Goal: Task Accomplishment & Management: Manage account settings

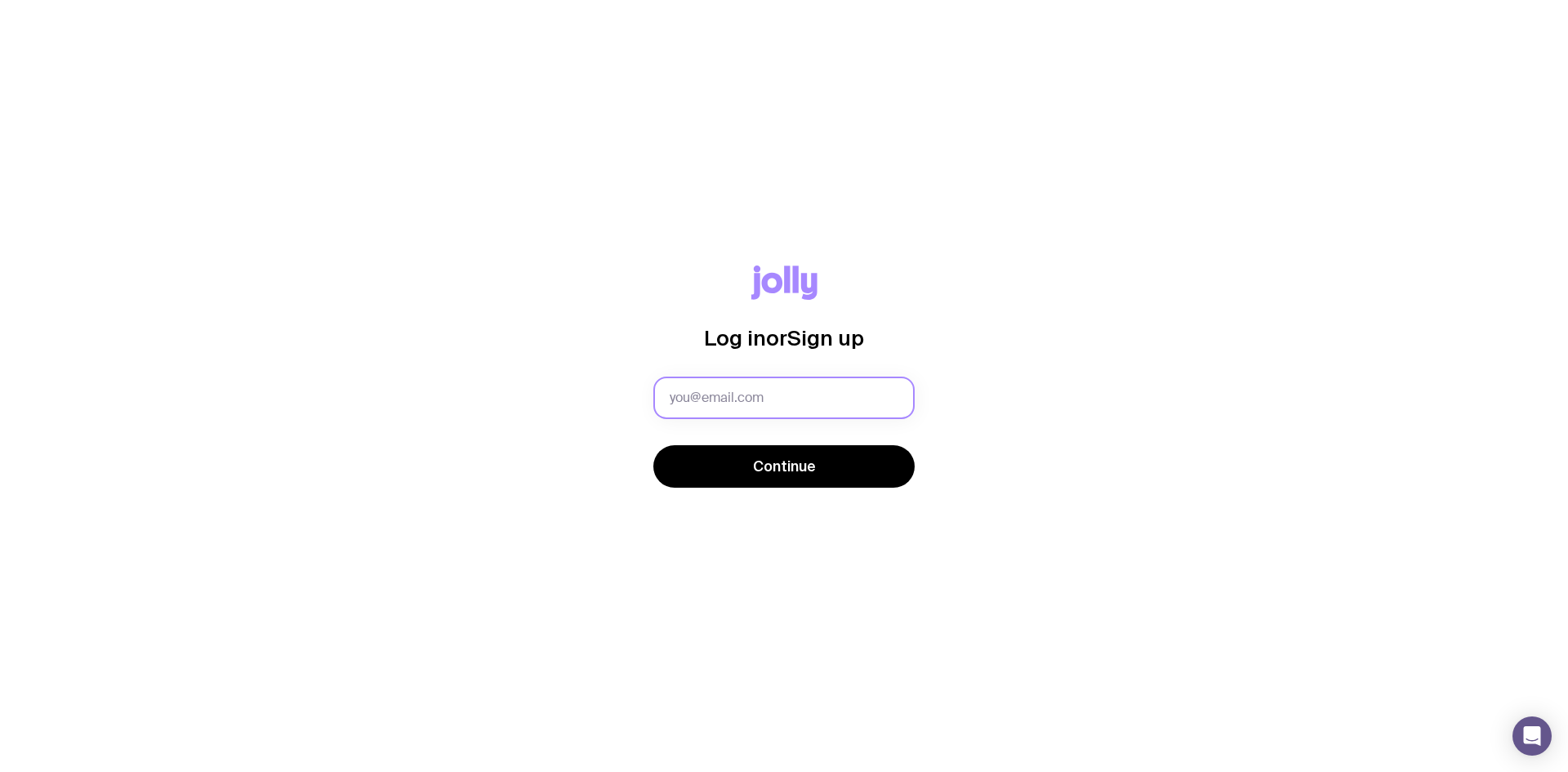
drag, startPoint x: 0, startPoint y: 0, endPoint x: 691, endPoint y: 394, distance: 795.4
click at [691, 394] on input "text" at bounding box center [784, 397] width 261 height 42
type input "[EMAIL_ADDRESS][PERSON_NAME][DOMAIN_NAME]"
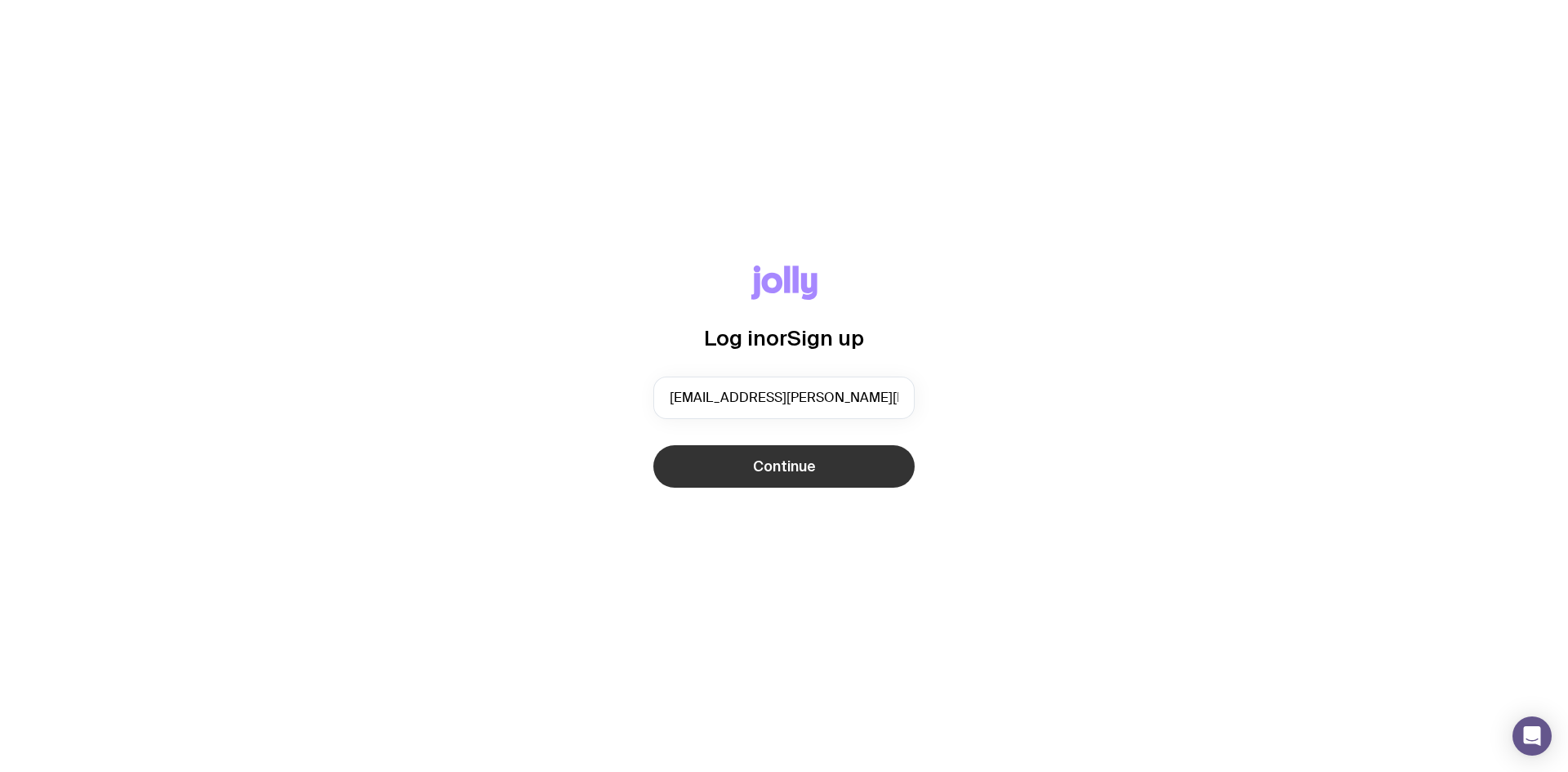
click at [726, 465] on button "Continue" at bounding box center [784, 466] width 261 height 42
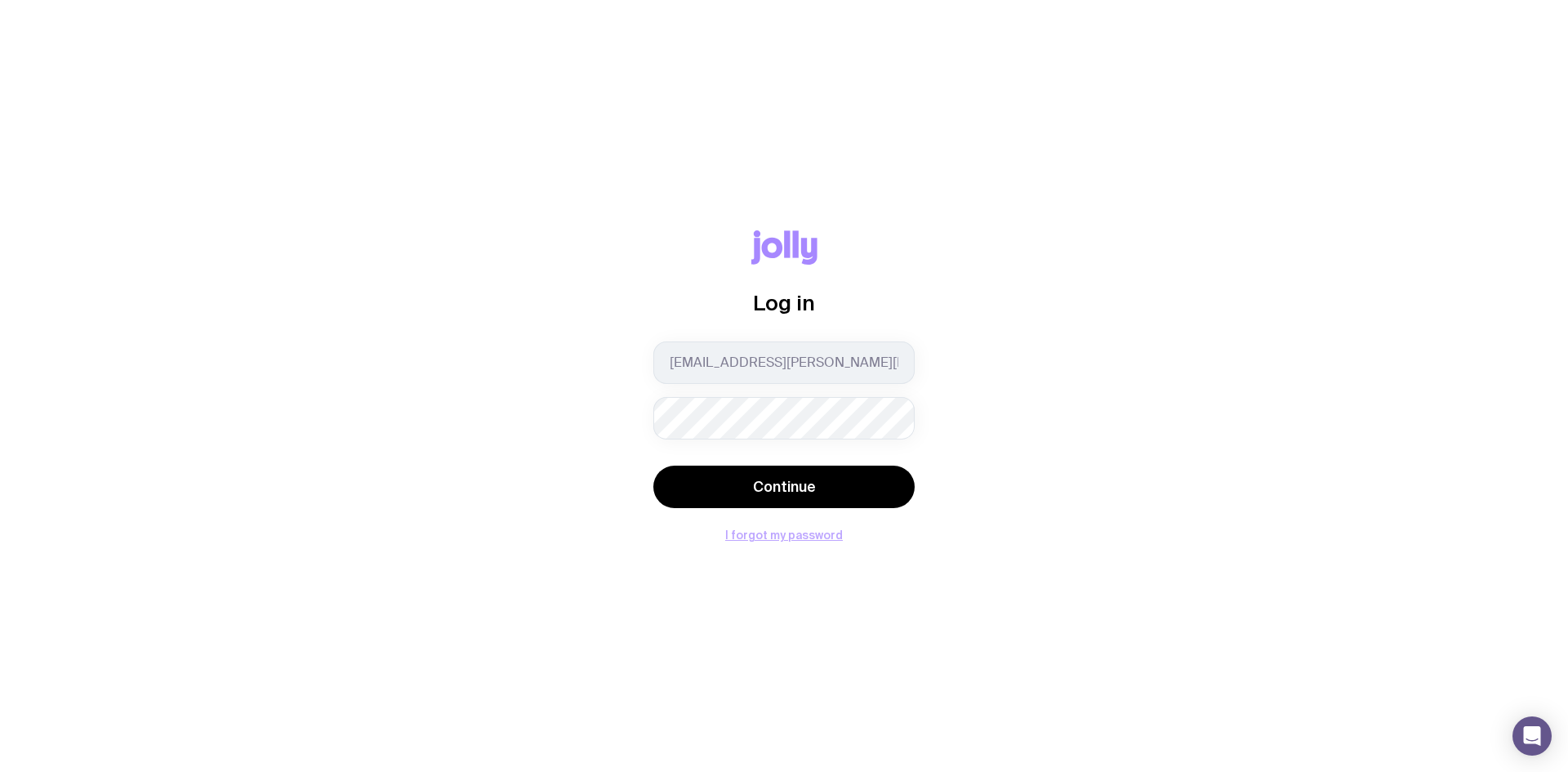
click at [783, 532] on button "I forgot my password" at bounding box center [784, 535] width 118 height 13
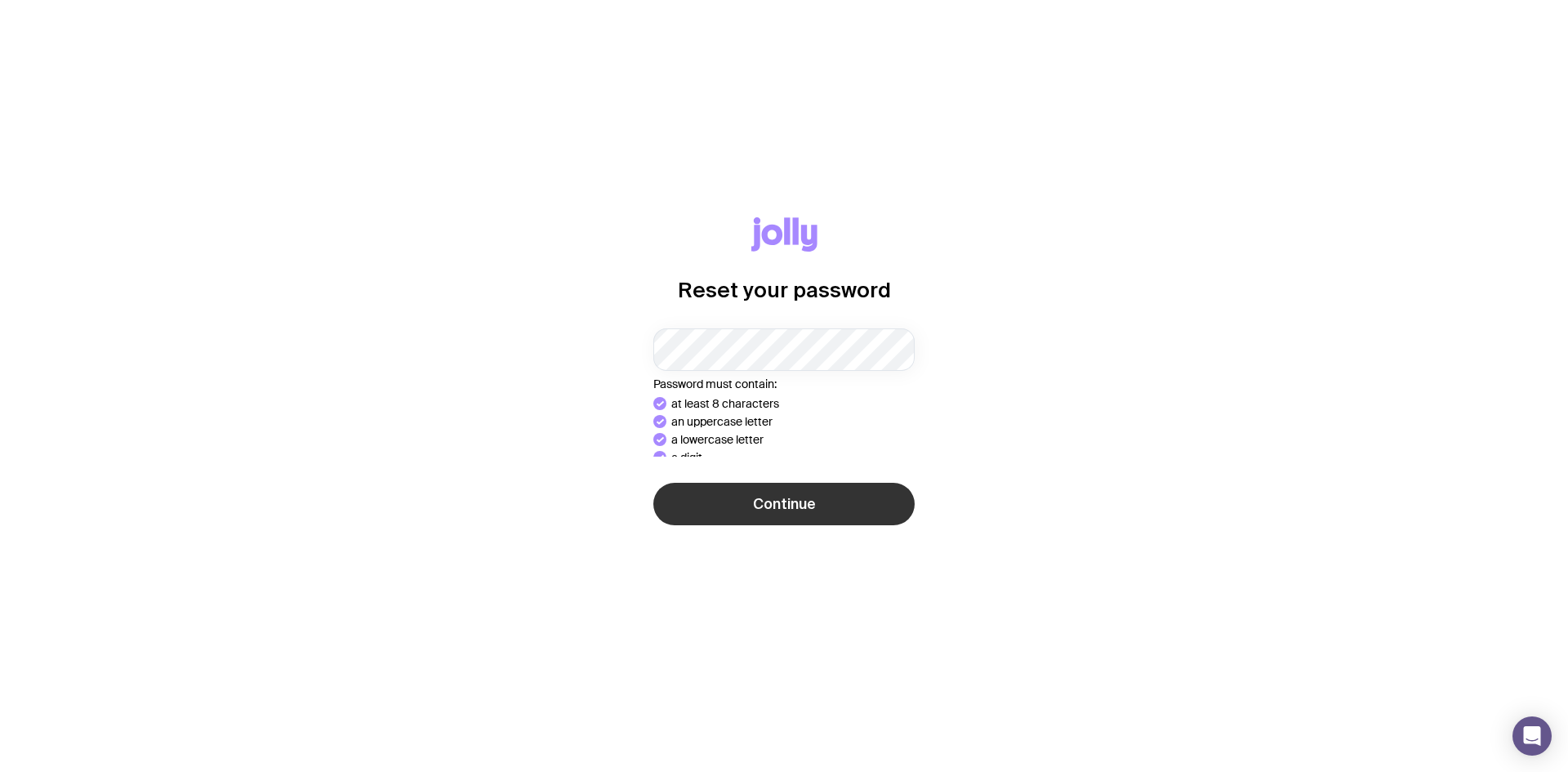
click at [880, 524] on div "Continue" at bounding box center [784, 505] width 261 height 46
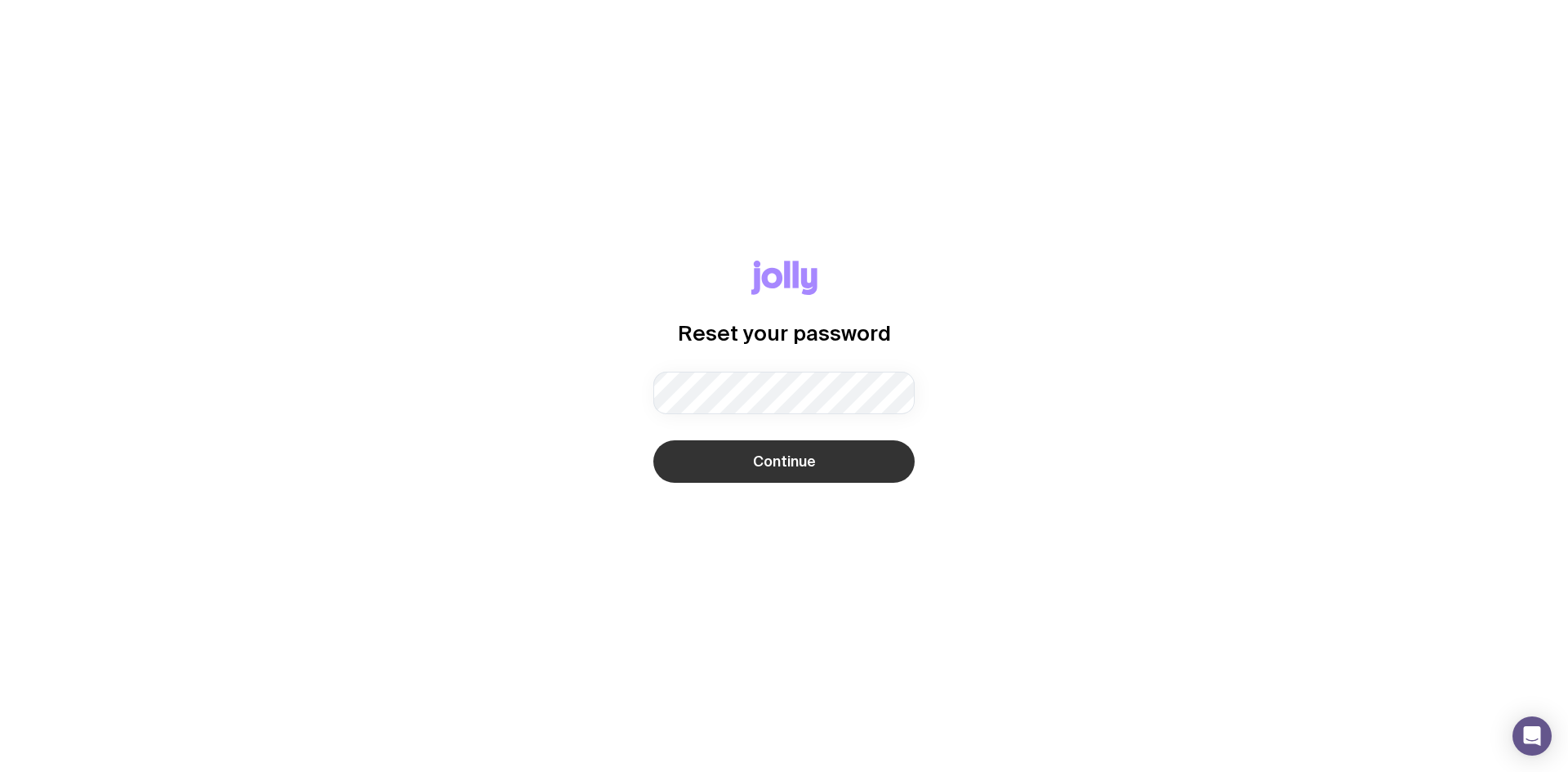
click at [851, 465] on button "Continue" at bounding box center [784, 461] width 261 height 42
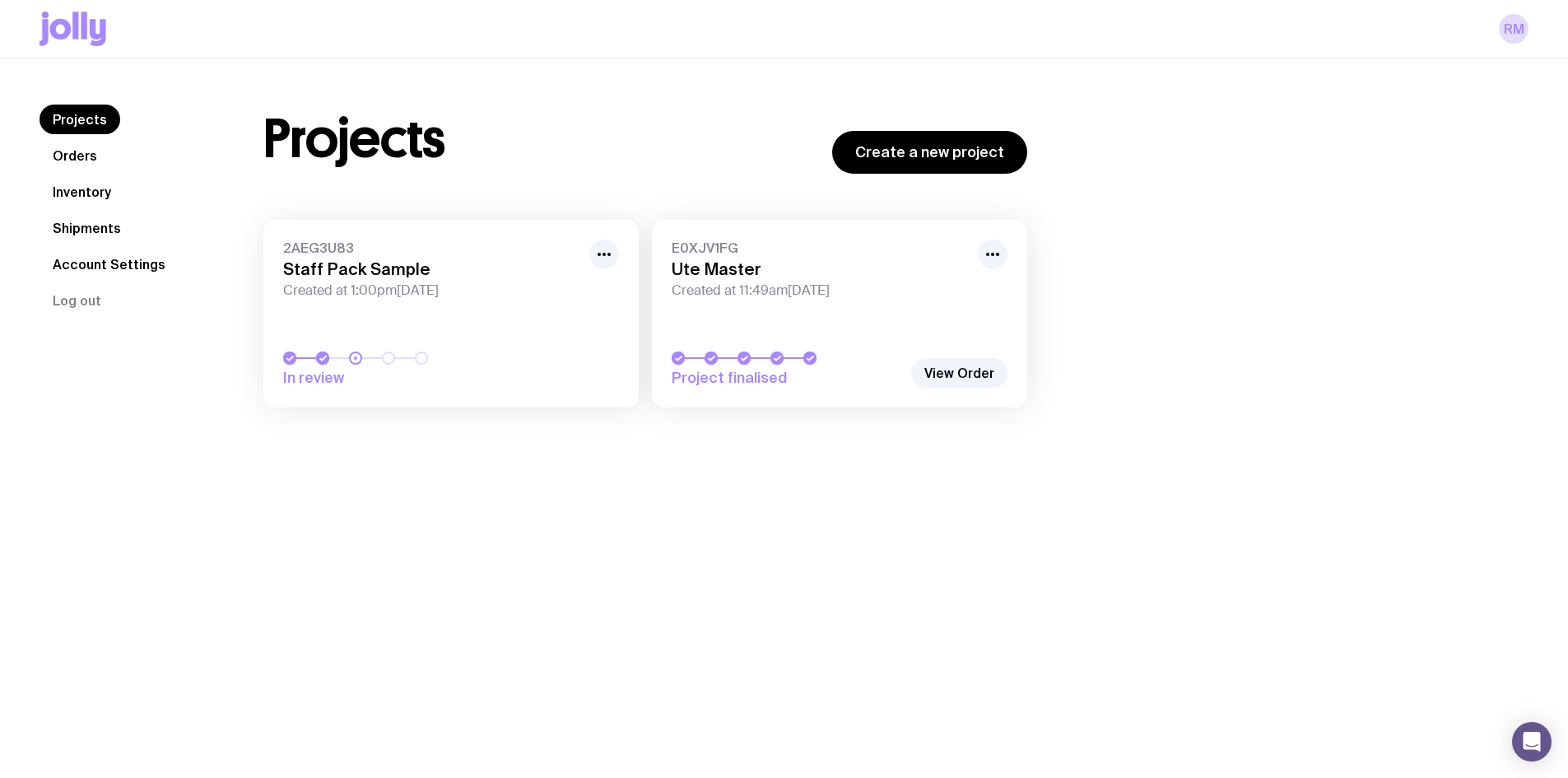
click at [799, 247] on span "E0XJV1FG" at bounding box center [820, 248] width 297 height 17
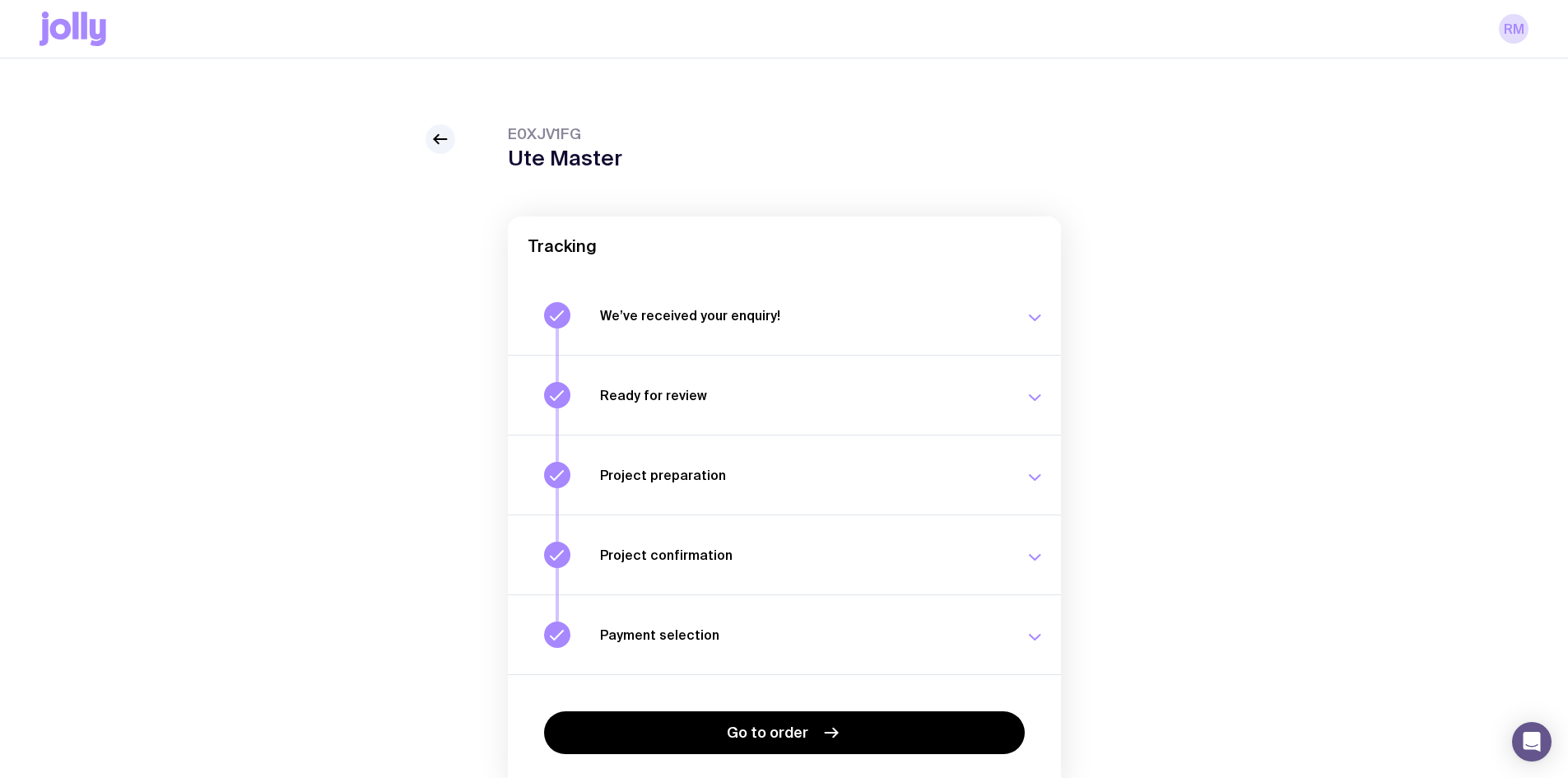
click at [1035, 562] on icon "button" at bounding box center [1034, 557] width 20 height 20
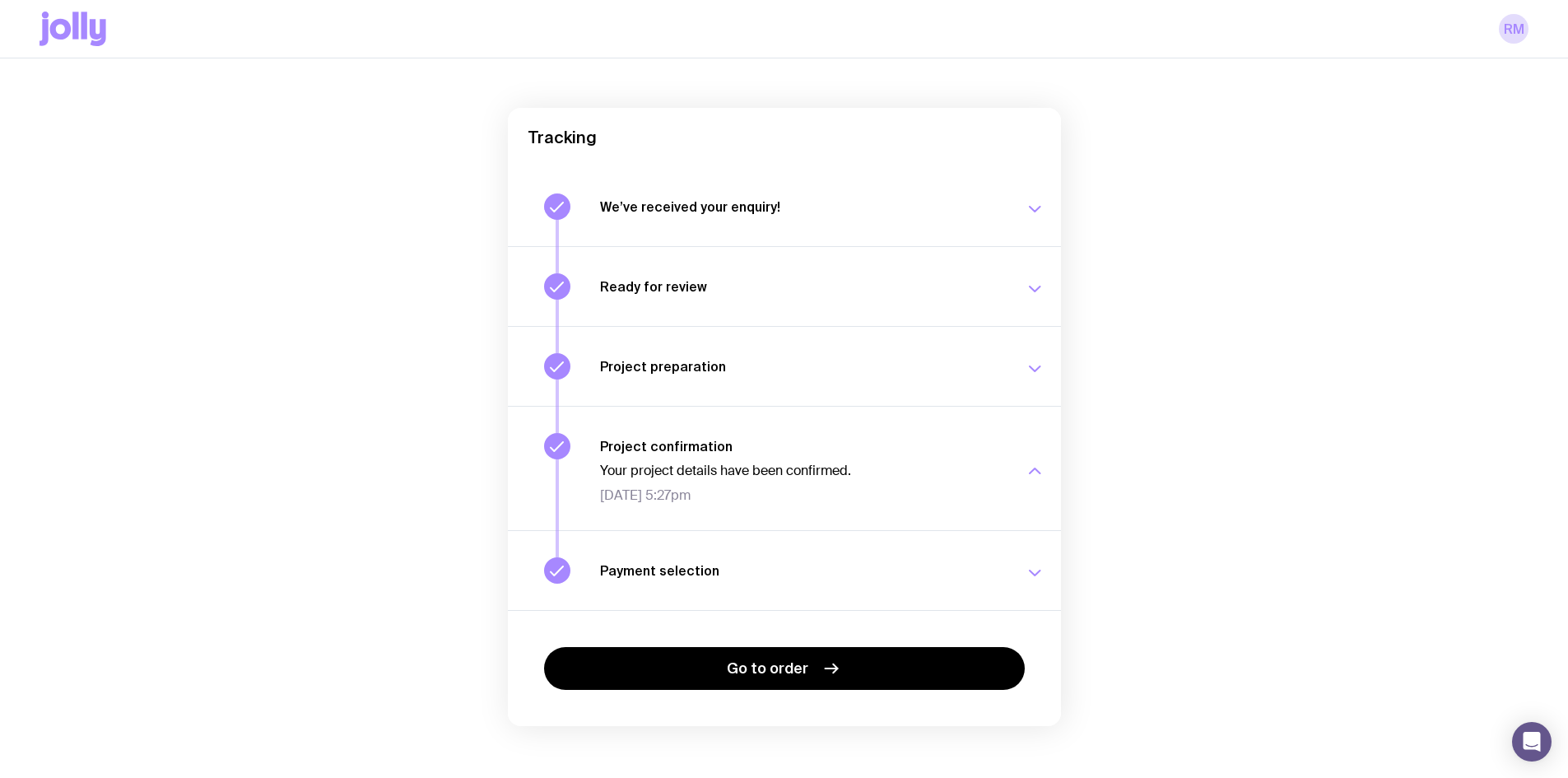
scroll to position [123, 0]
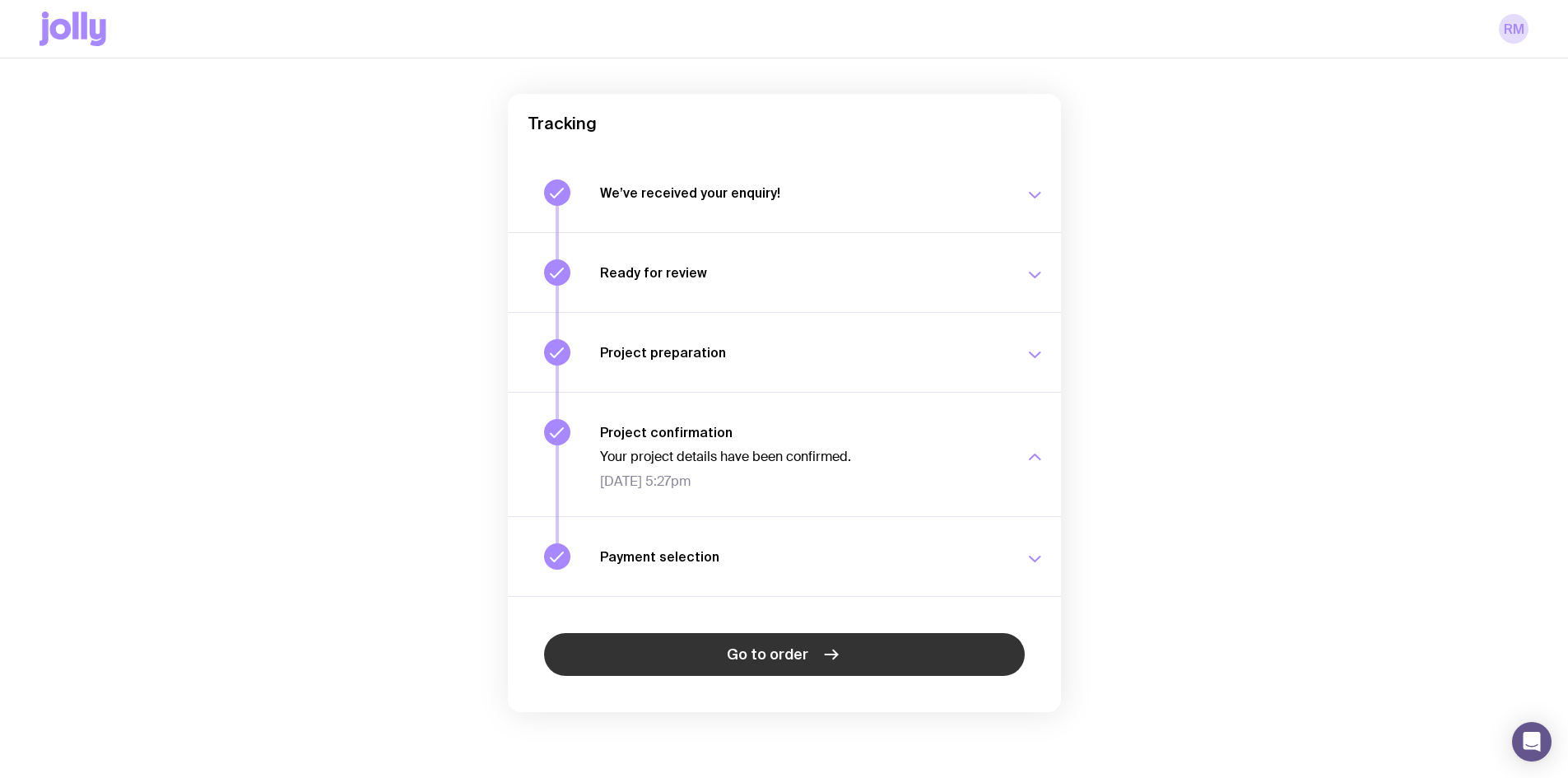
click at [890, 652] on link "Go to order" at bounding box center [784, 654] width 481 height 43
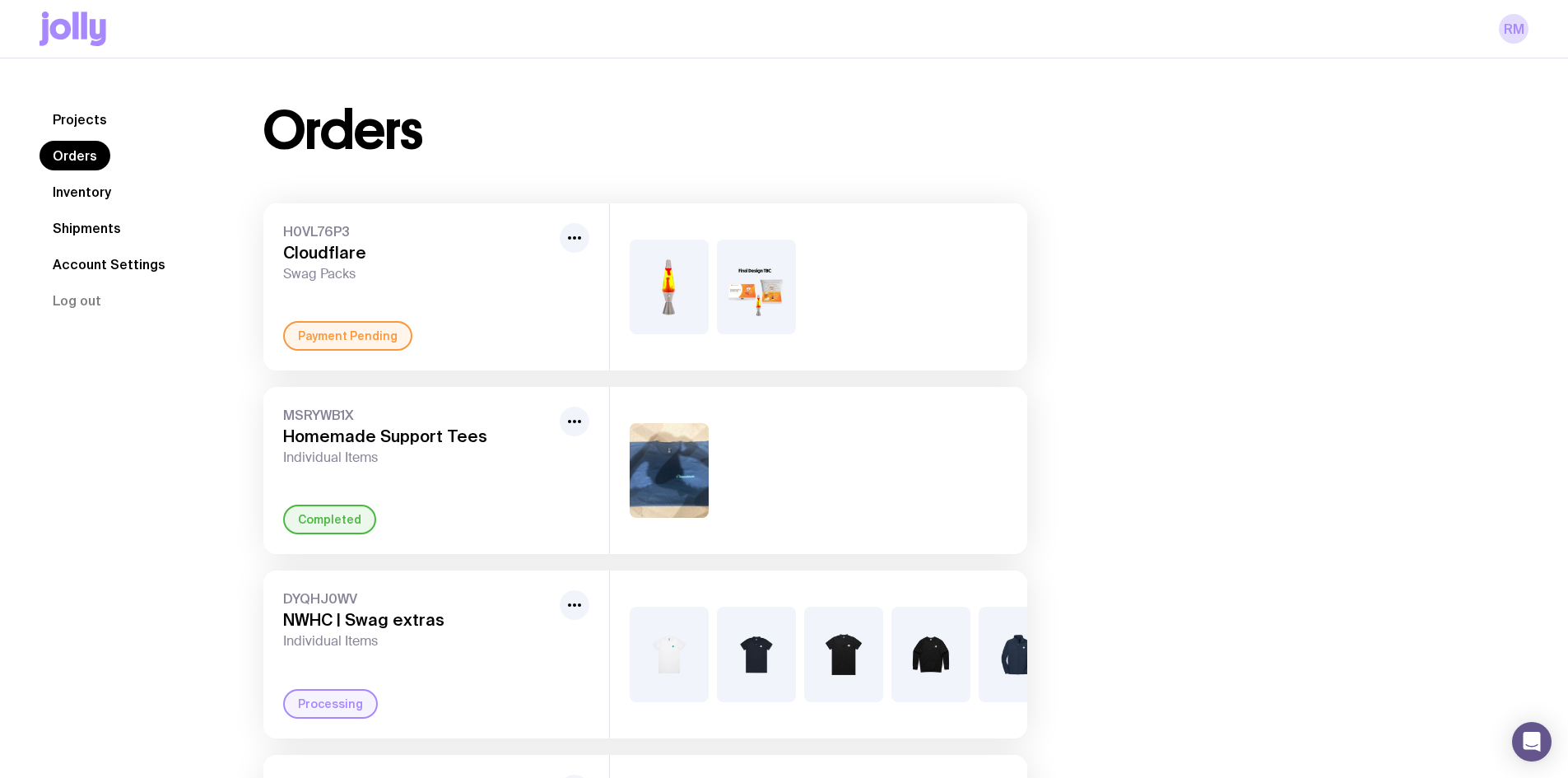
click at [103, 119] on link "Projects" at bounding box center [79, 119] width 80 height 30
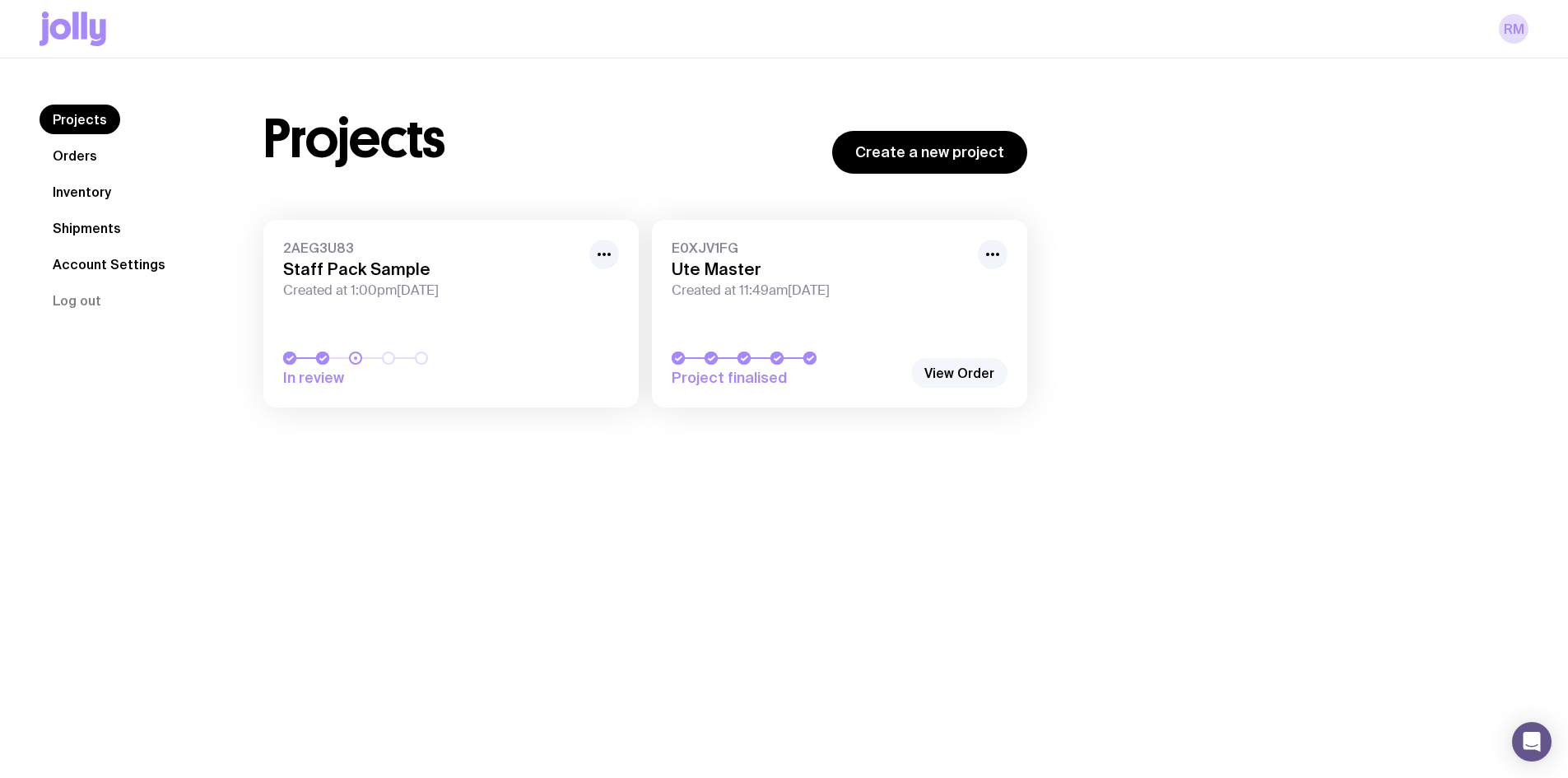
click at [999, 374] on link "View Order" at bounding box center [959, 373] width 96 height 30
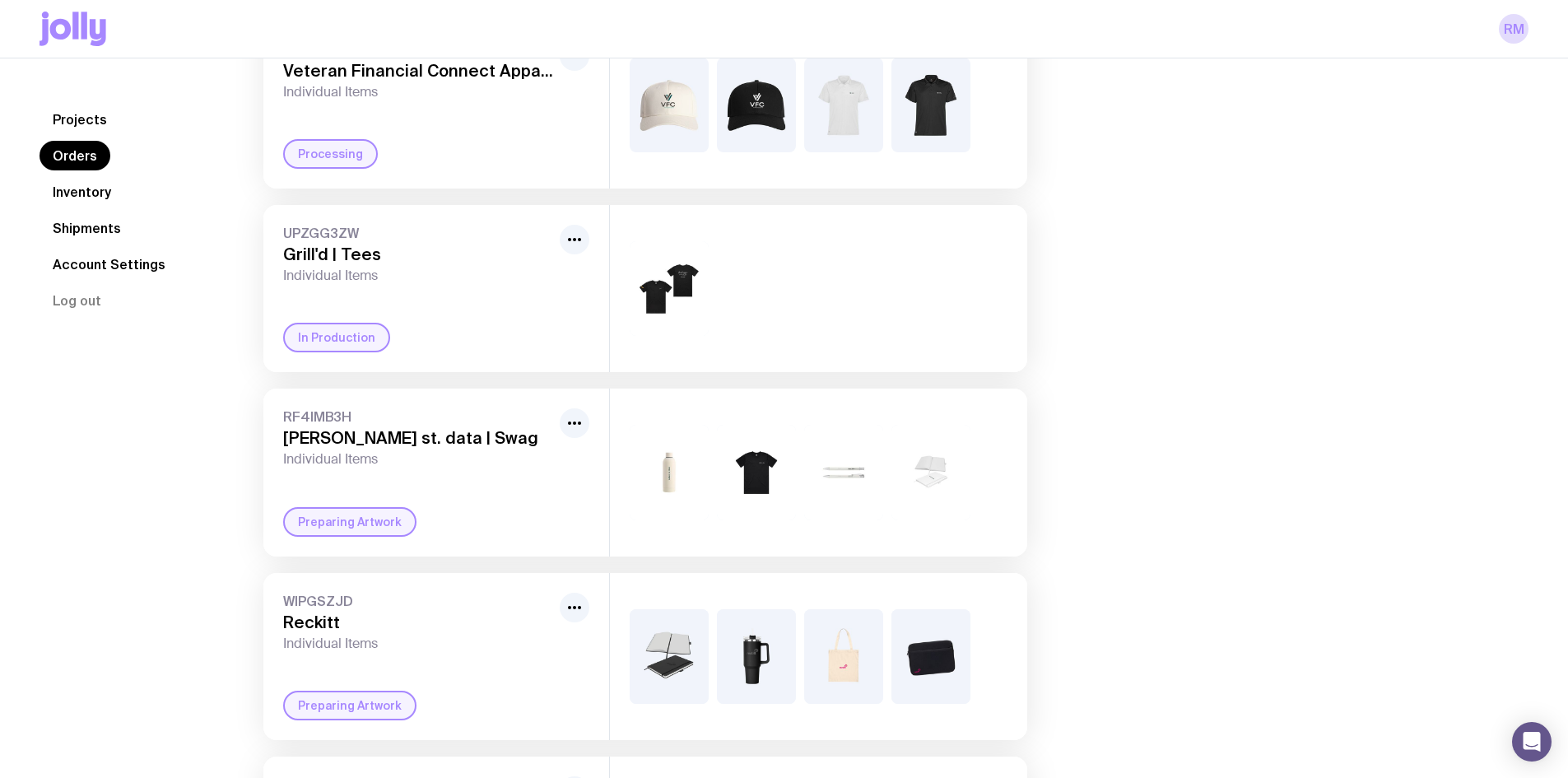
scroll to position [893, 0]
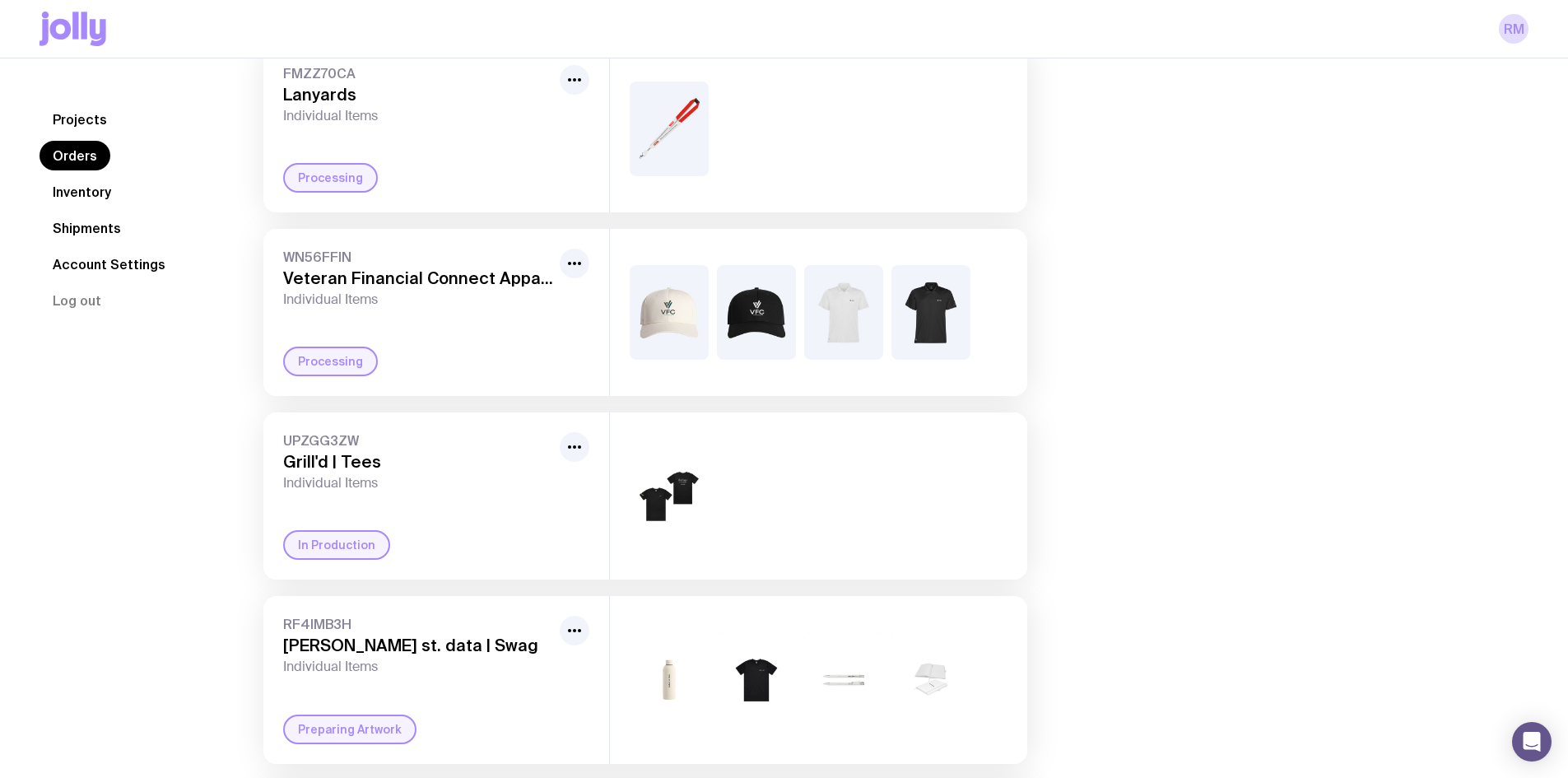
click at [72, 118] on link "Projects" at bounding box center [79, 119] width 80 height 30
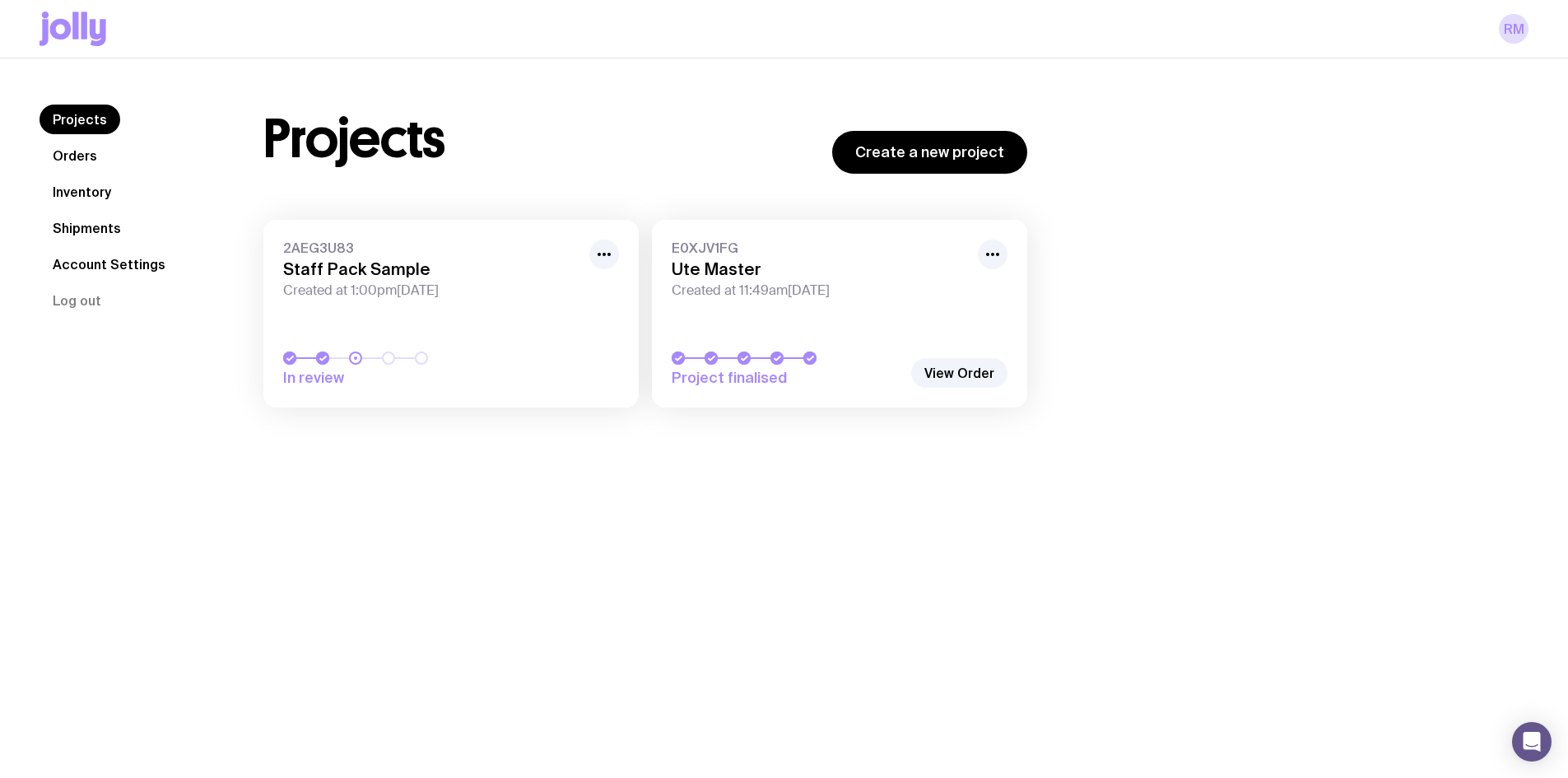
click at [802, 359] on div at bounding box center [787, 358] width 230 height 13
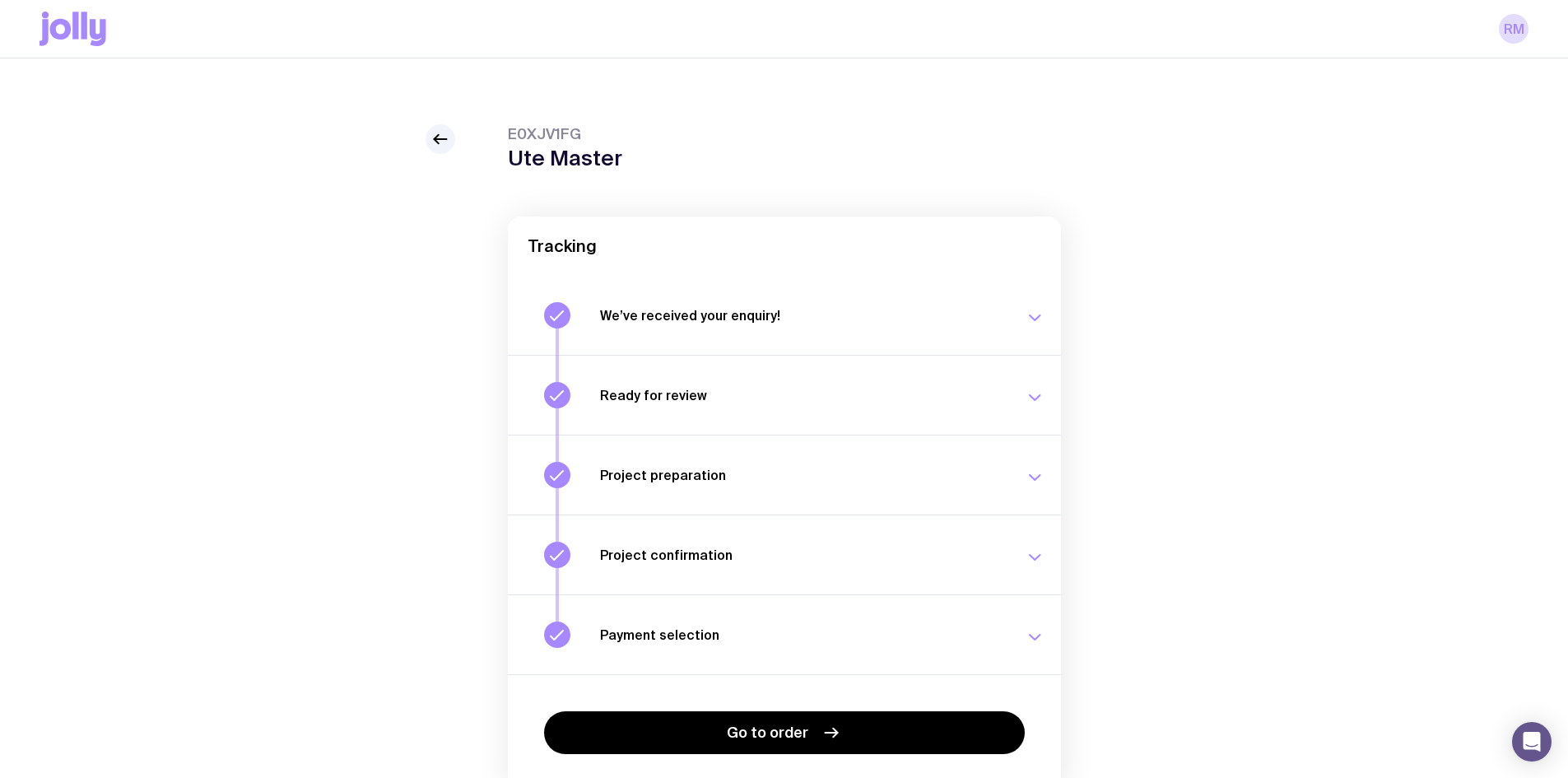
click at [1038, 317] on icon "button" at bounding box center [1035, 318] width 10 height 5
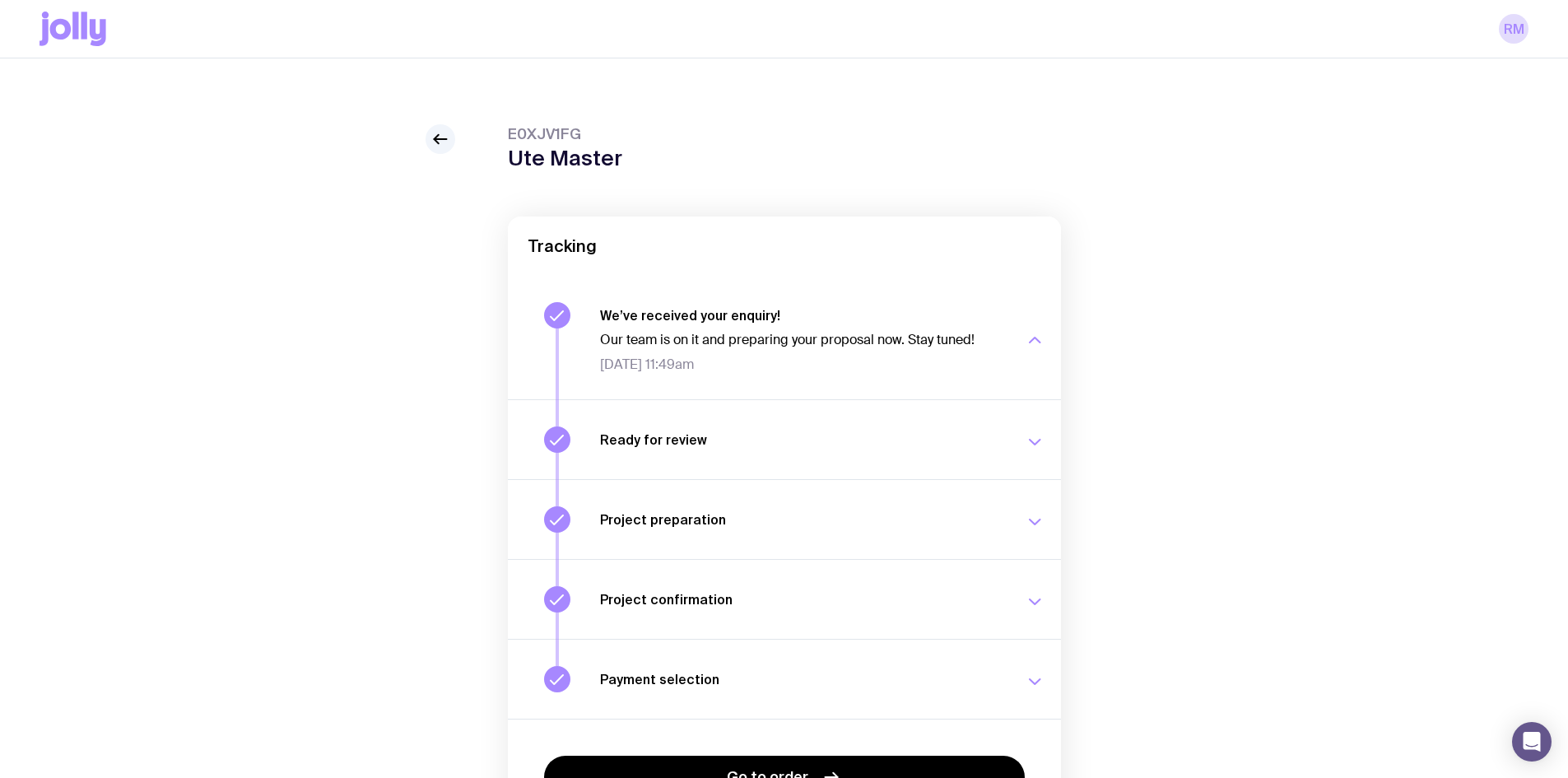
click at [1034, 439] on icon "button" at bounding box center [1034, 442] width 20 height 20
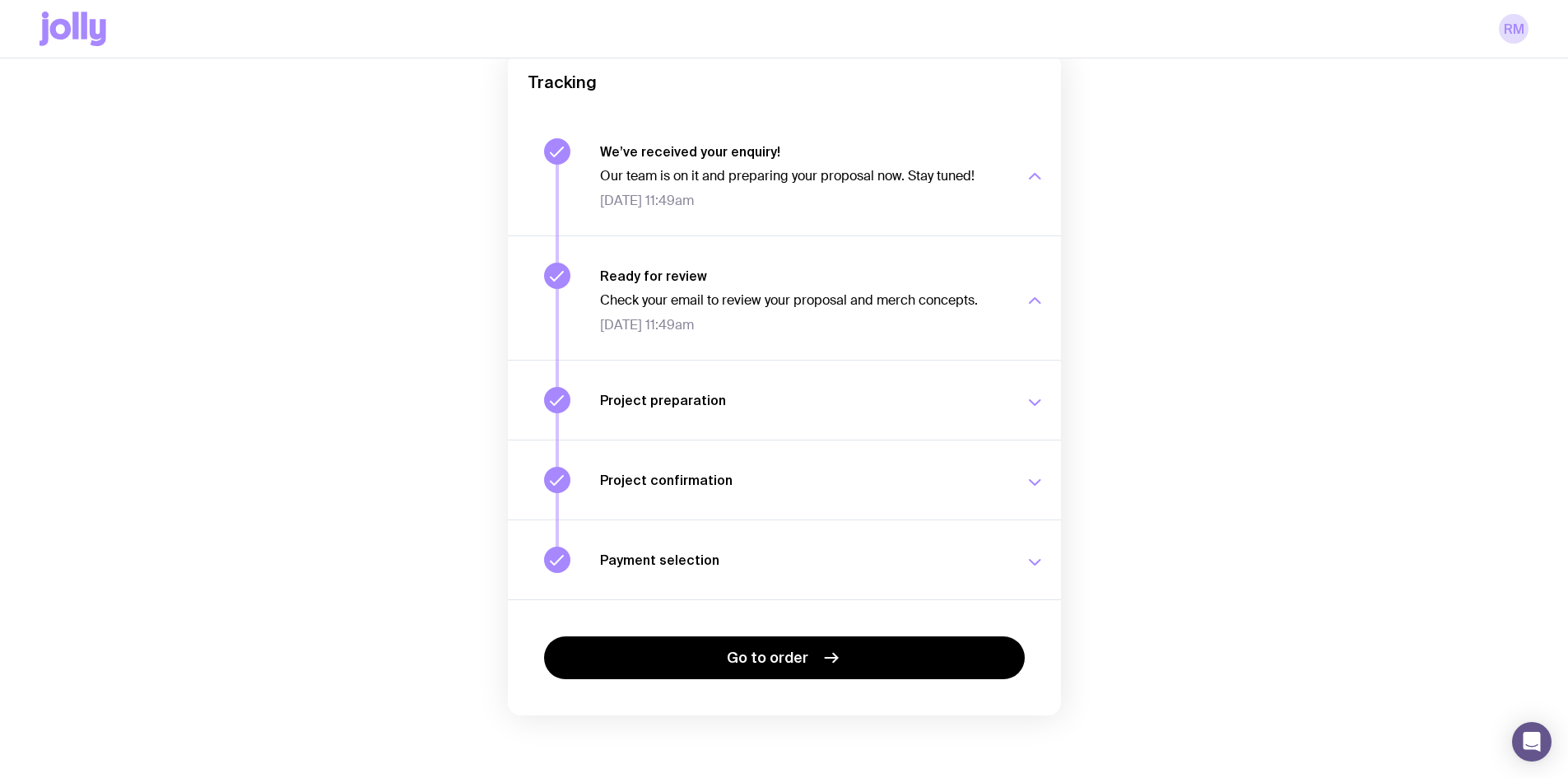
scroll to position [167, 0]
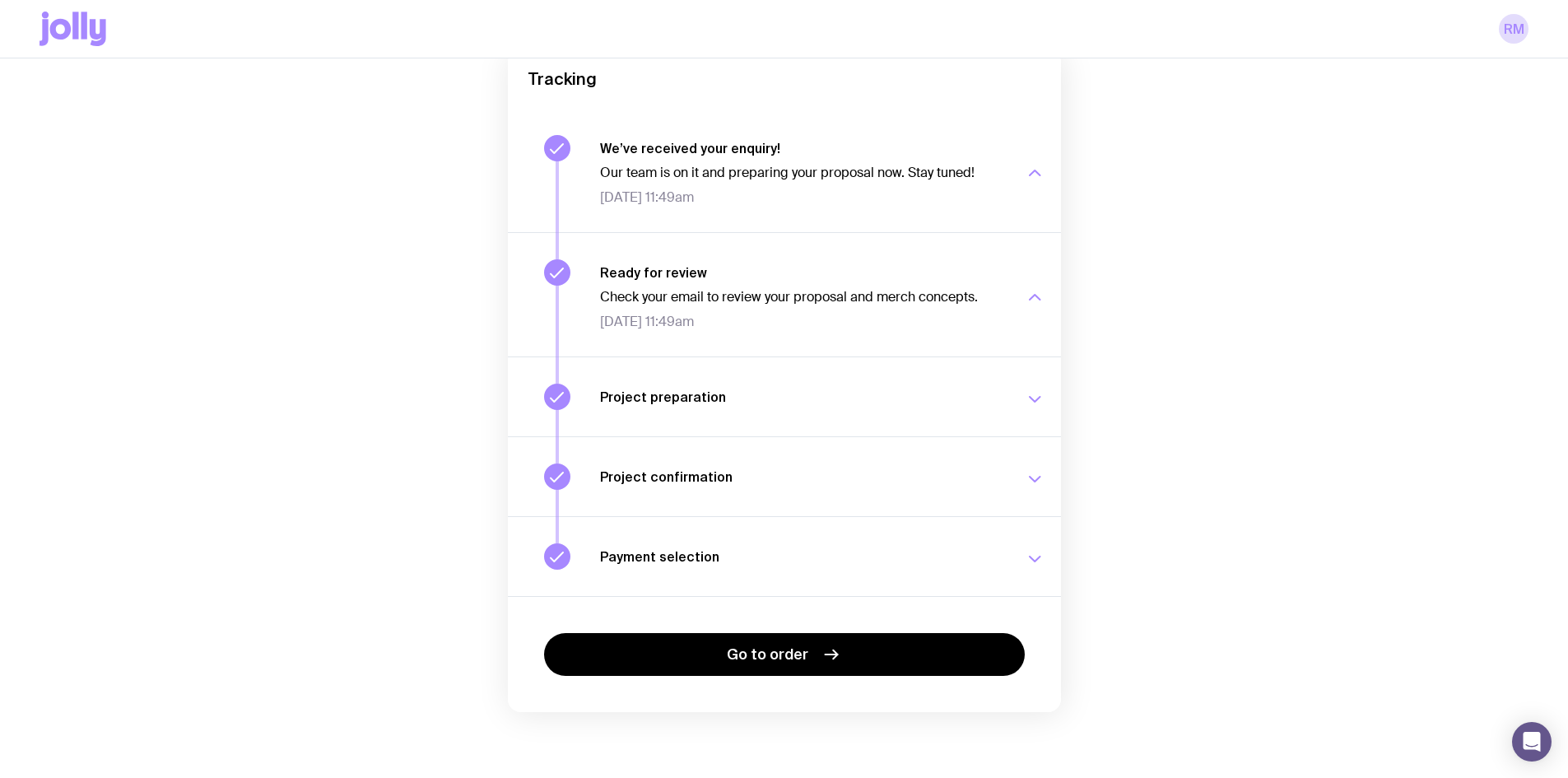
click at [1033, 380] on button "Project preparation Your project details are ready for review. Fri 29 Aug, 11:5…" at bounding box center [784, 397] width 553 height 80
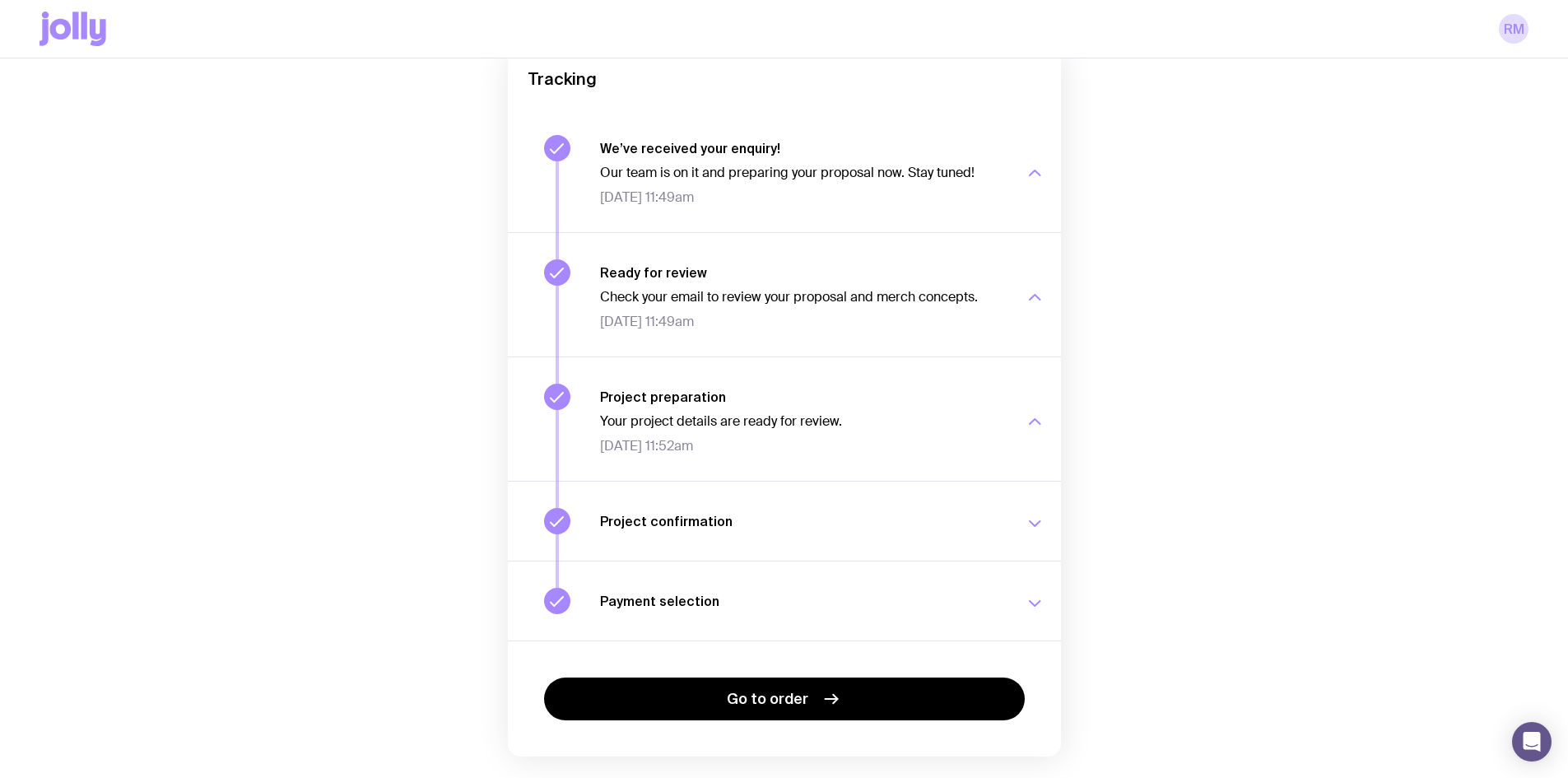
click at [1046, 502] on button "Project confirmation Your project details have been confirmed. Wed 3 Sep, 5:27pm" at bounding box center [784, 521] width 553 height 80
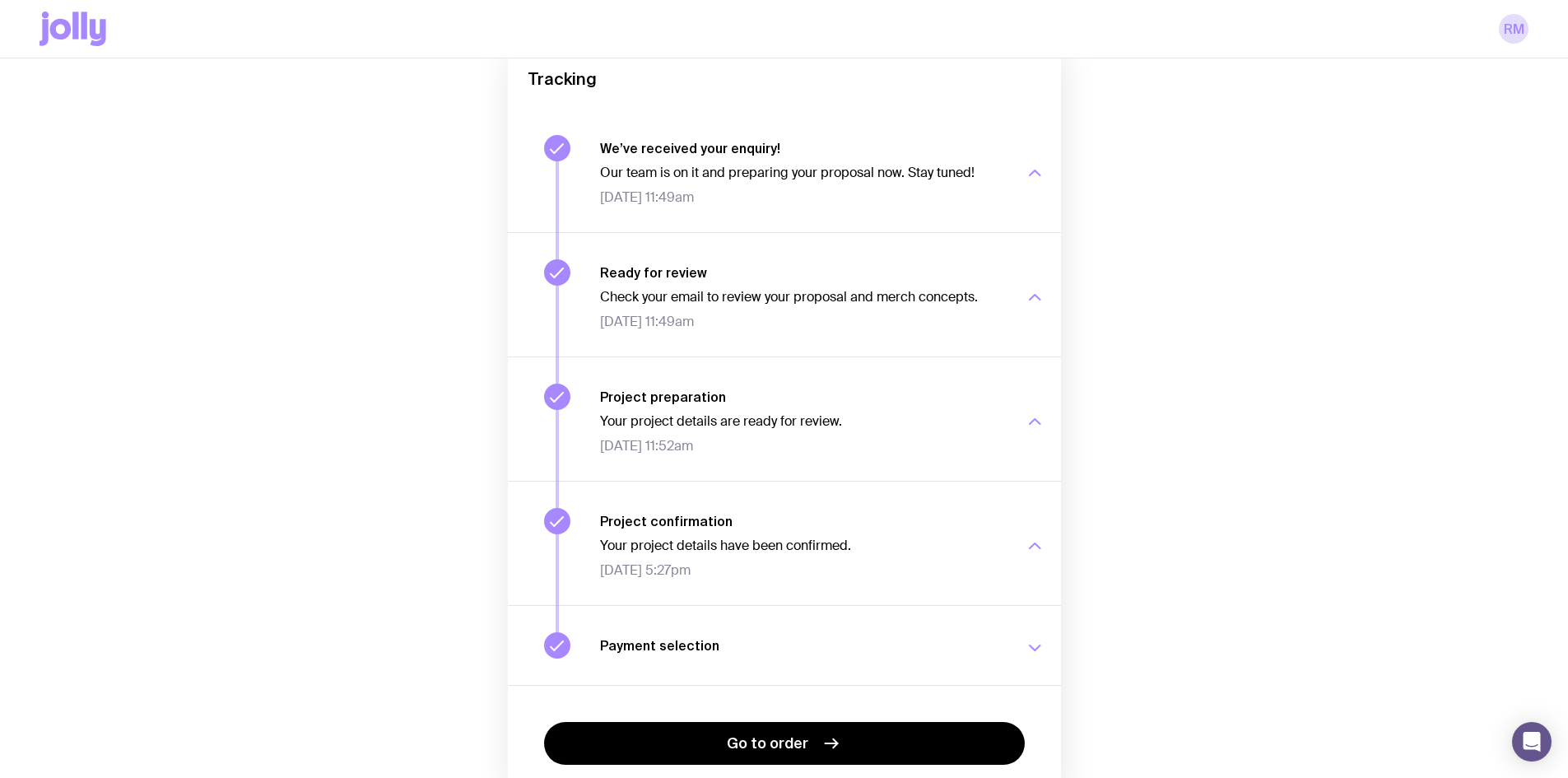
click at [1025, 643] on icon "button" at bounding box center [1034, 648] width 20 height 20
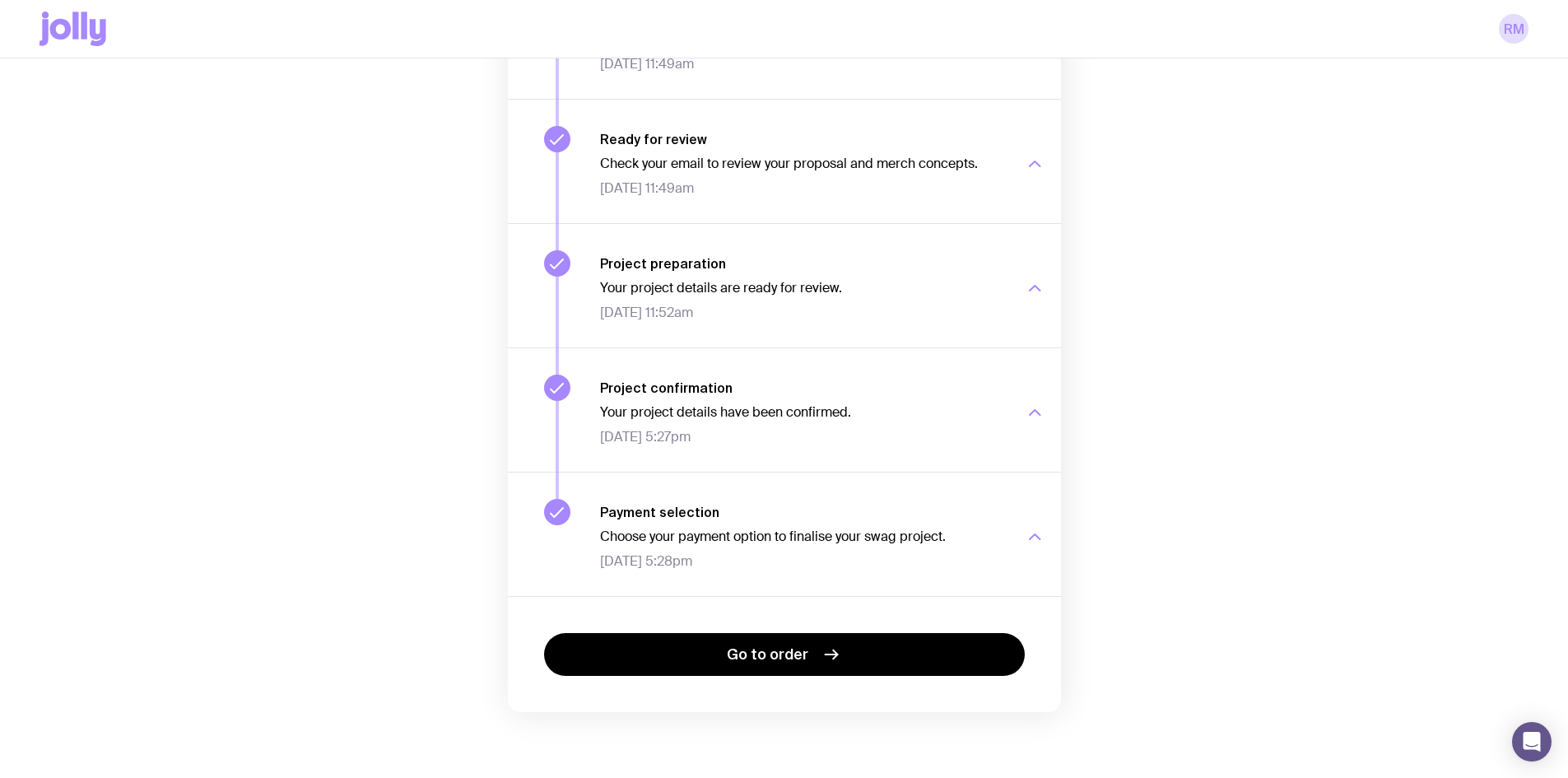
click at [853, 537] on p "Choose your payment option to finalise your swag project." at bounding box center [802, 536] width 405 height 17
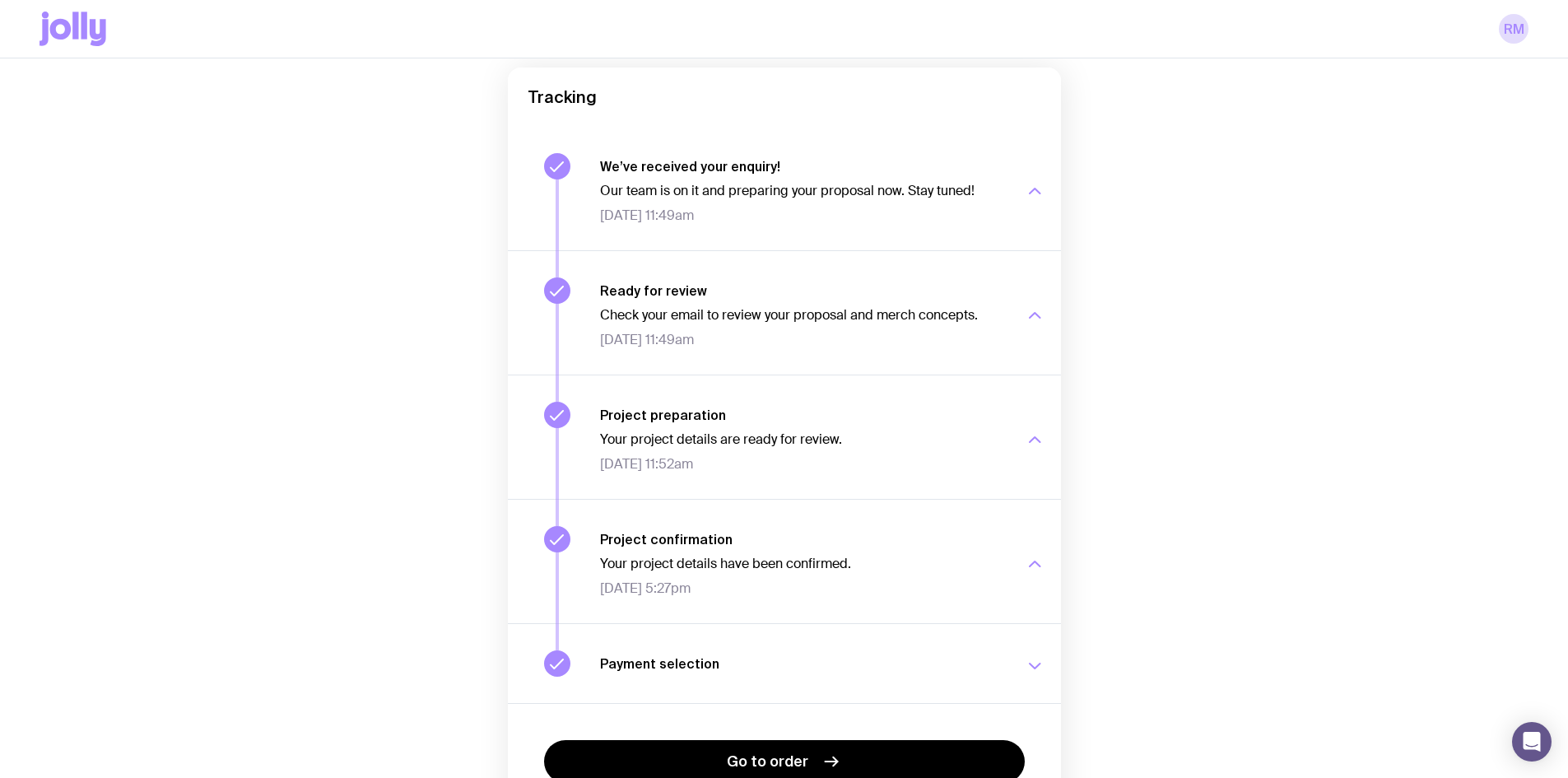
scroll to position [0, 0]
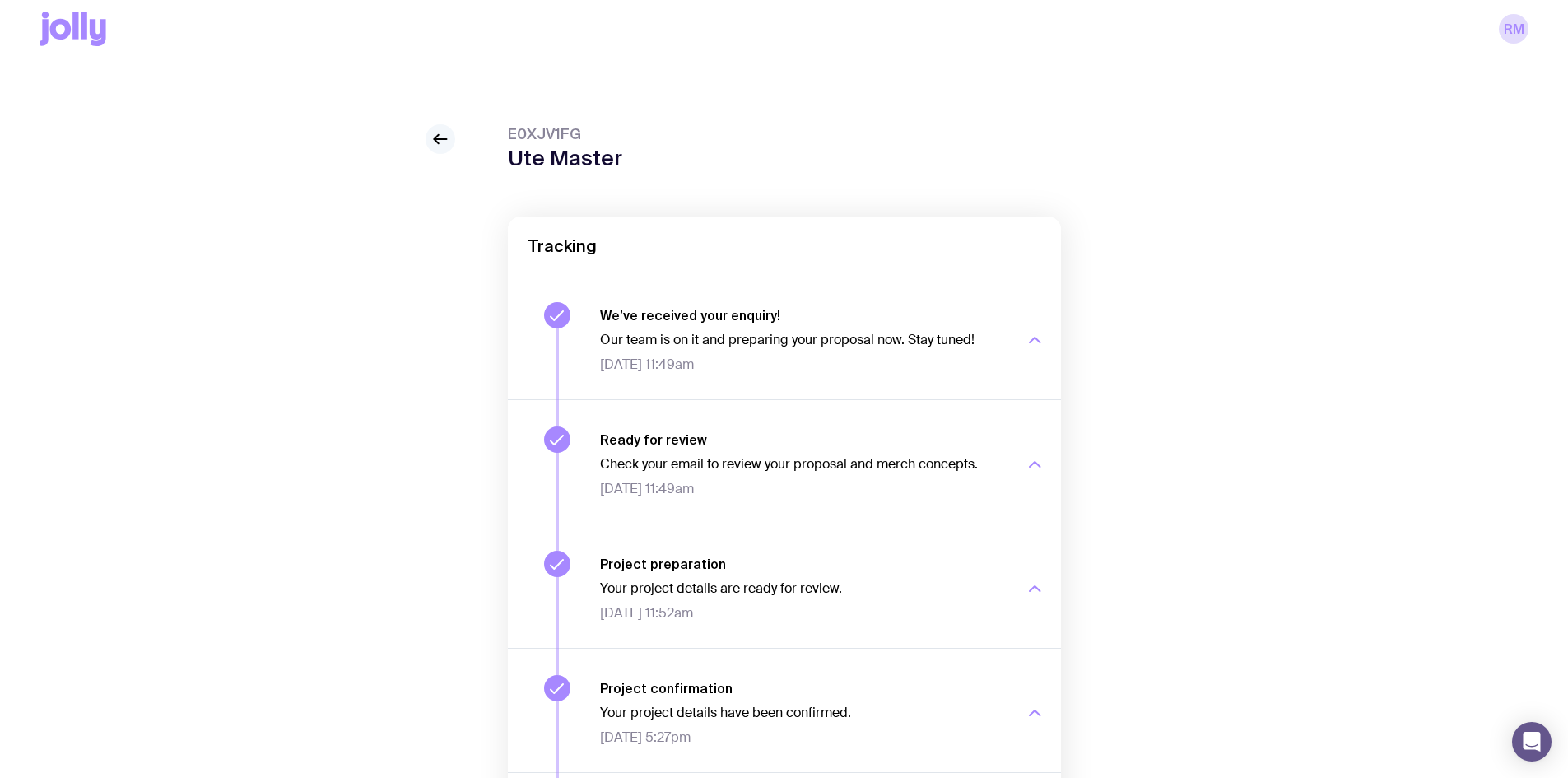
click at [440, 128] on link at bounding box center [440, 140] width 30 height 30
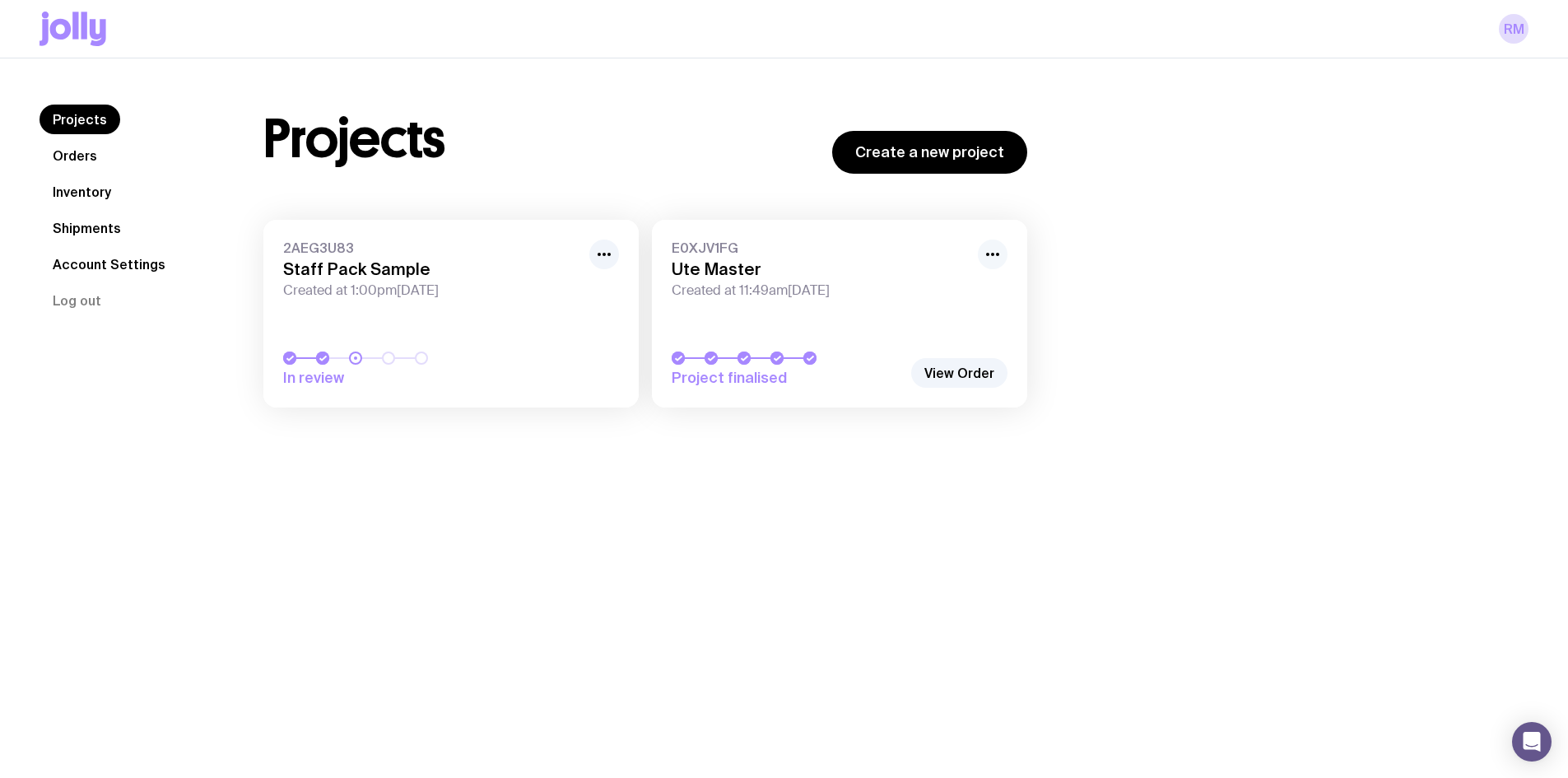
click at [999, 256] on icon "button" at bounding box center [992, 254] width 20 height 20
click at [790, 466] on div "Projects Orders Inventory Shipments Account Settings Log out Projects Orders In…" at bounding box center [784, 264] width 1568 height 412
click at [116, 267] on link "Account Settings" at bounding box center [109, 264] width 140 height 30
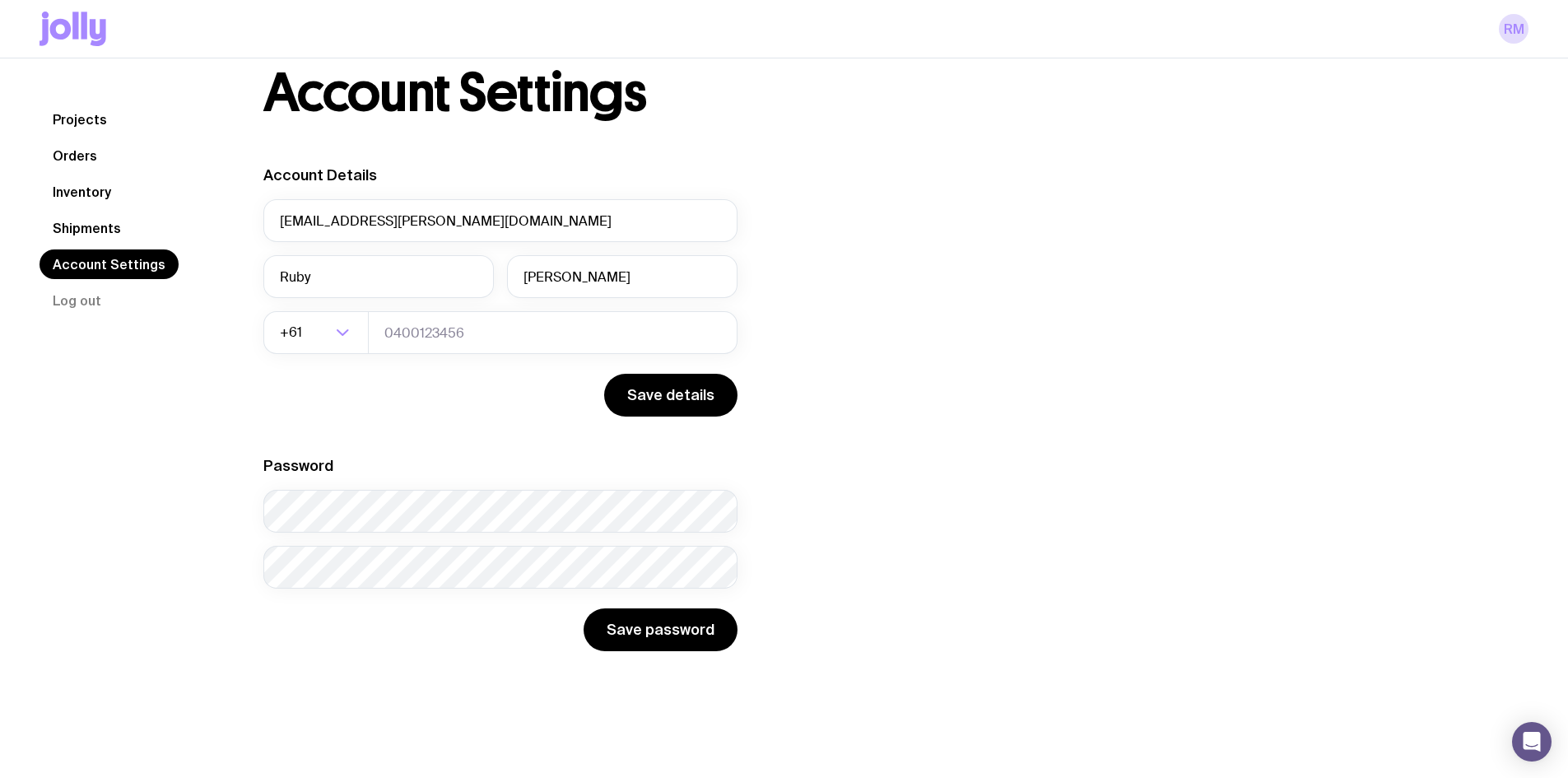
scroll to position [58, 0]
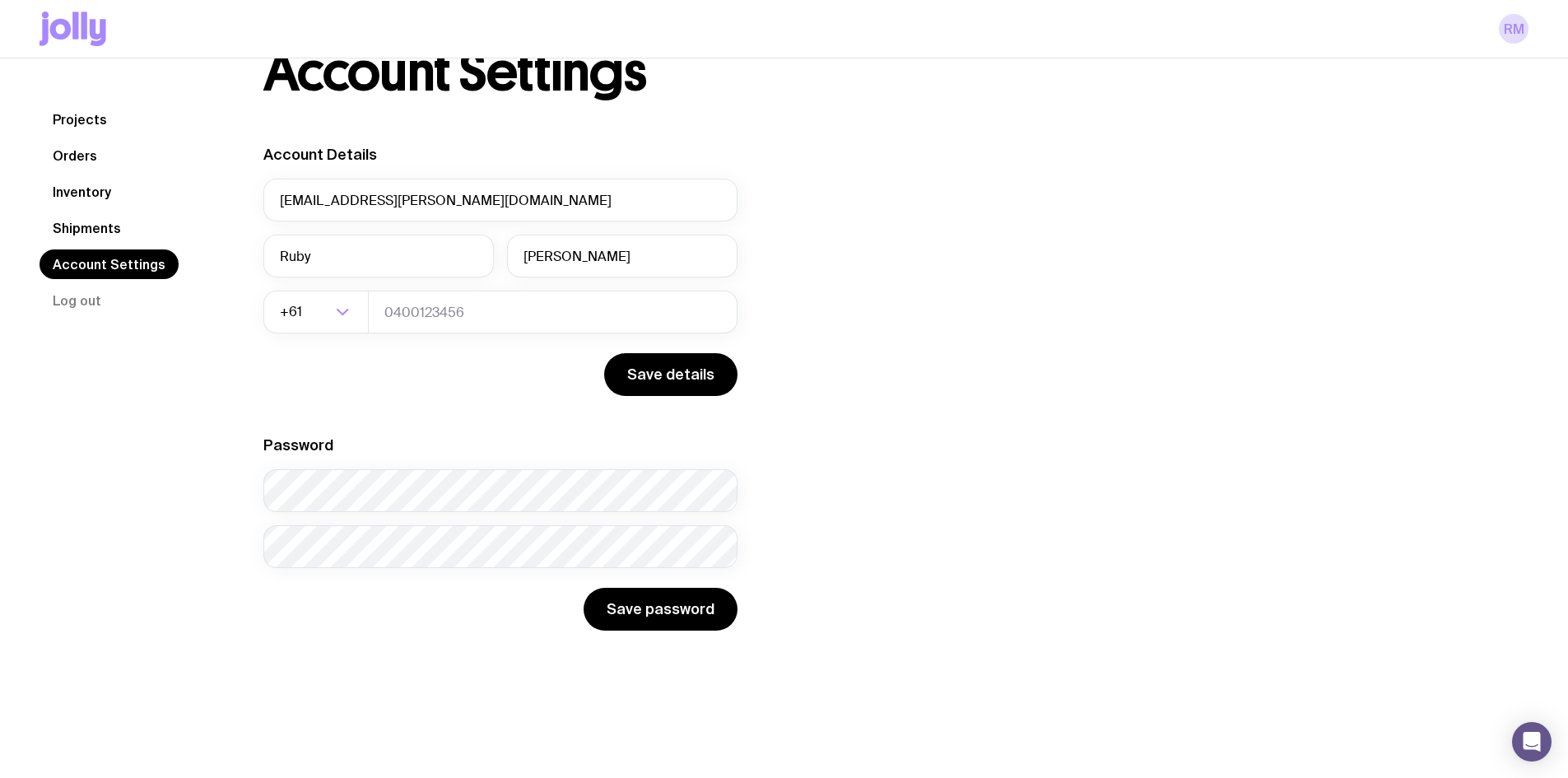
click at [76, 227] on link "Shipments" at bounding box center [86, 228] width 95 height 30
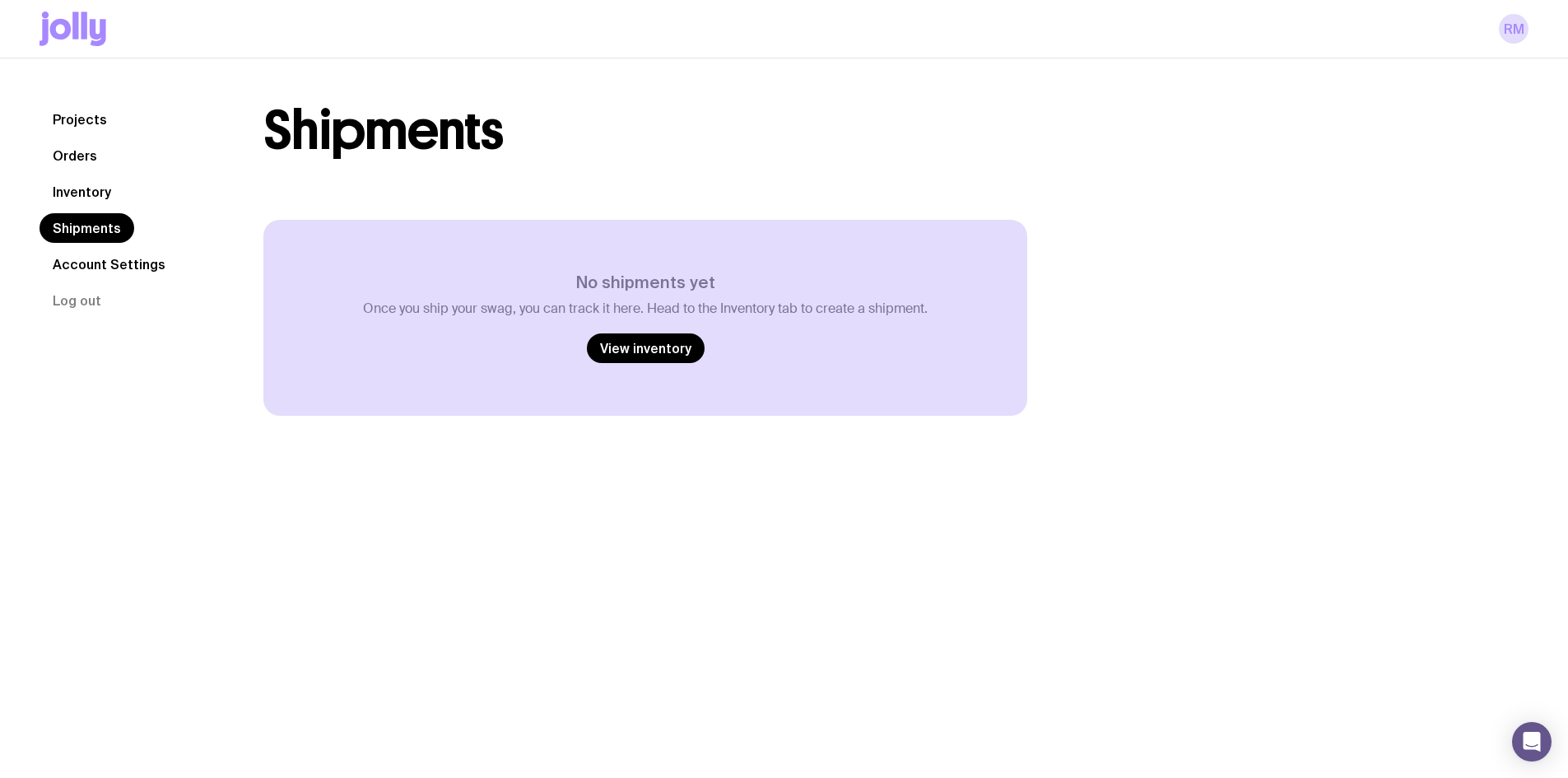
click at [85, 191] on link "Inventory" at bounding box center [81, 192] width 85 height 30
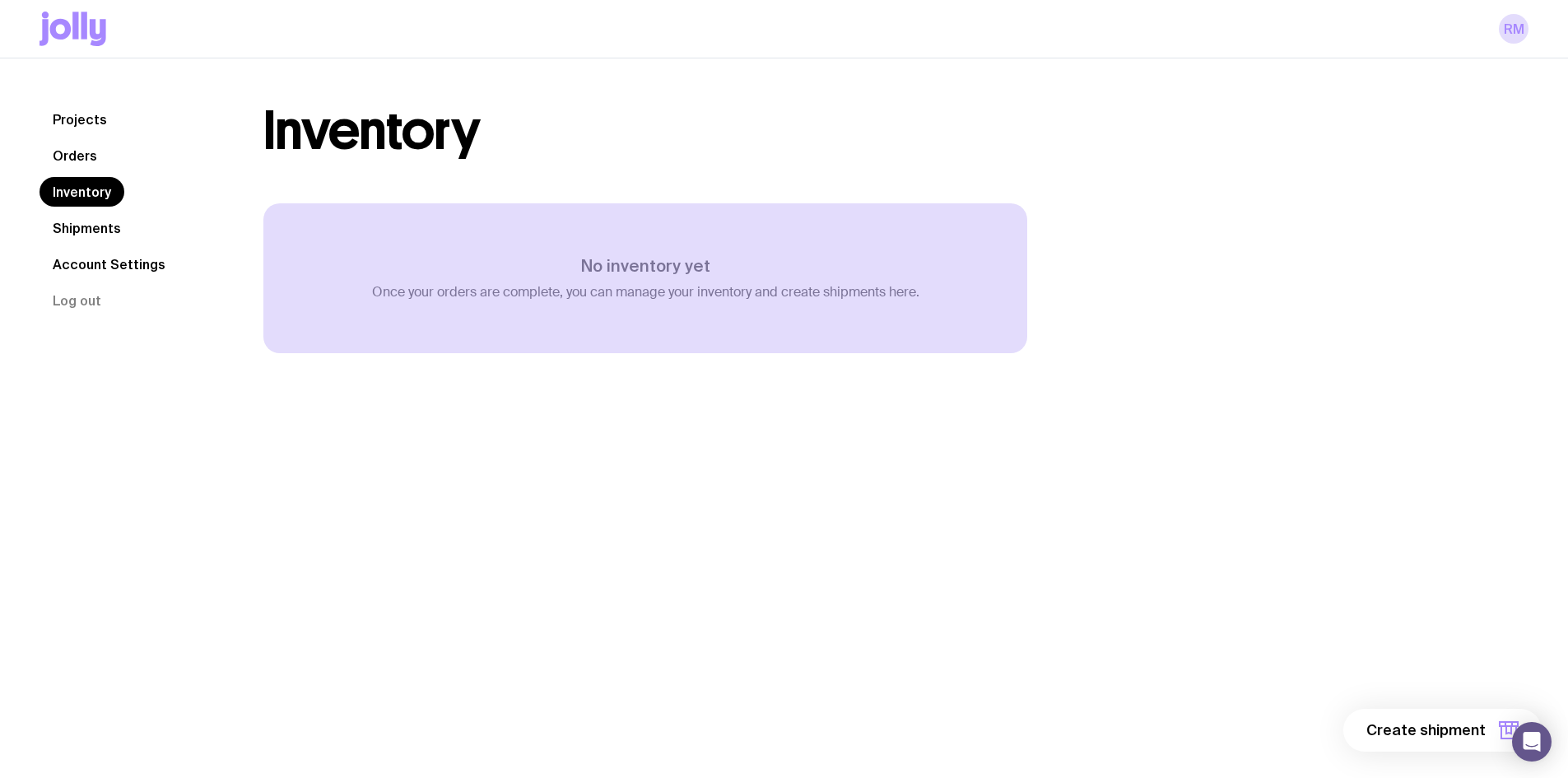
click at [84, 157] on link "Orders" at bounding box center [74, 155] width 71 height 30
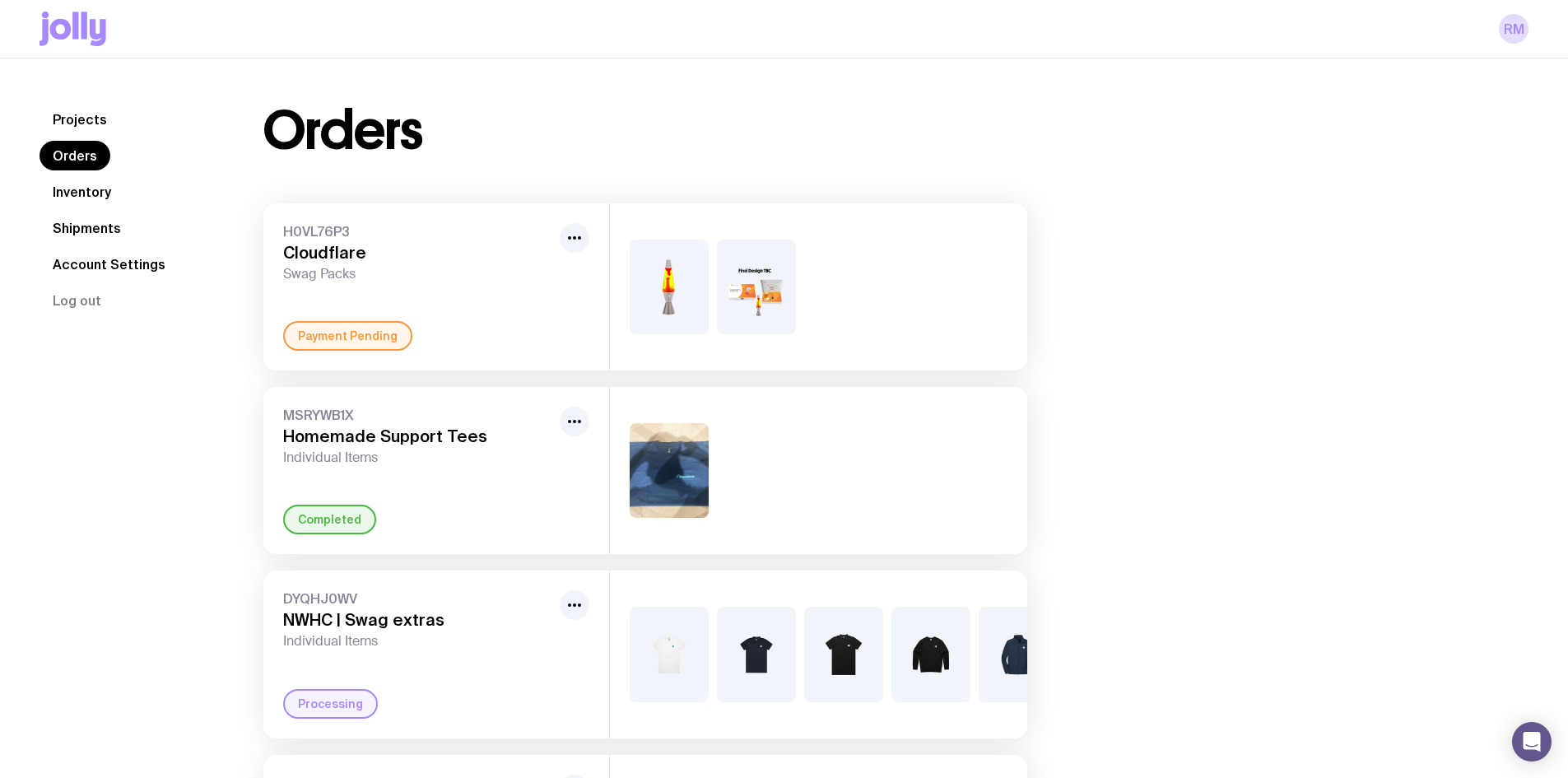
click at [80, 122] on link "Projects" at bounding box center [79, 119] width 80 height 30
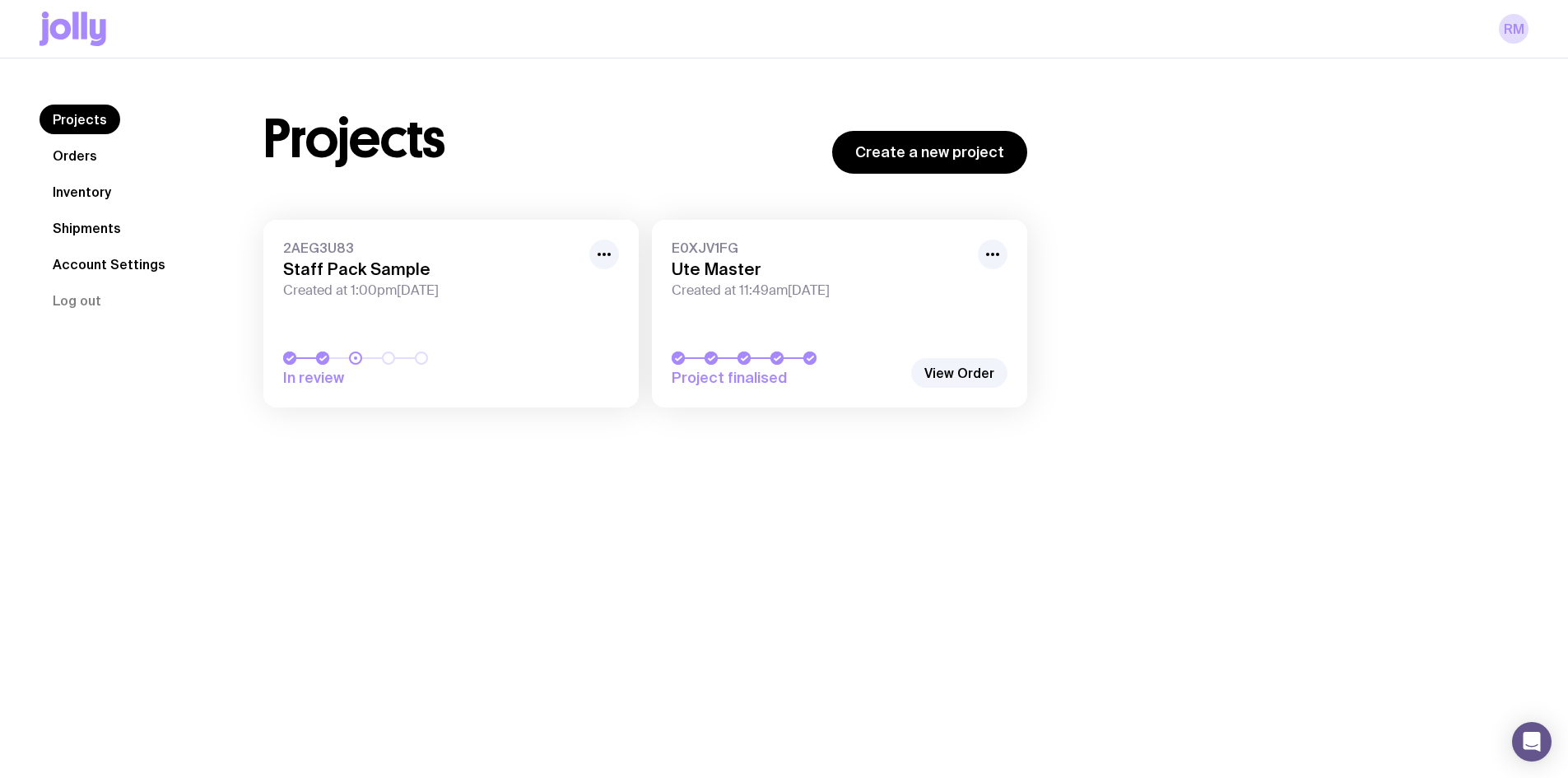
click at [729, 275] on h3 "Ute Master" at bounding box center [820, 269] width 297 height 20
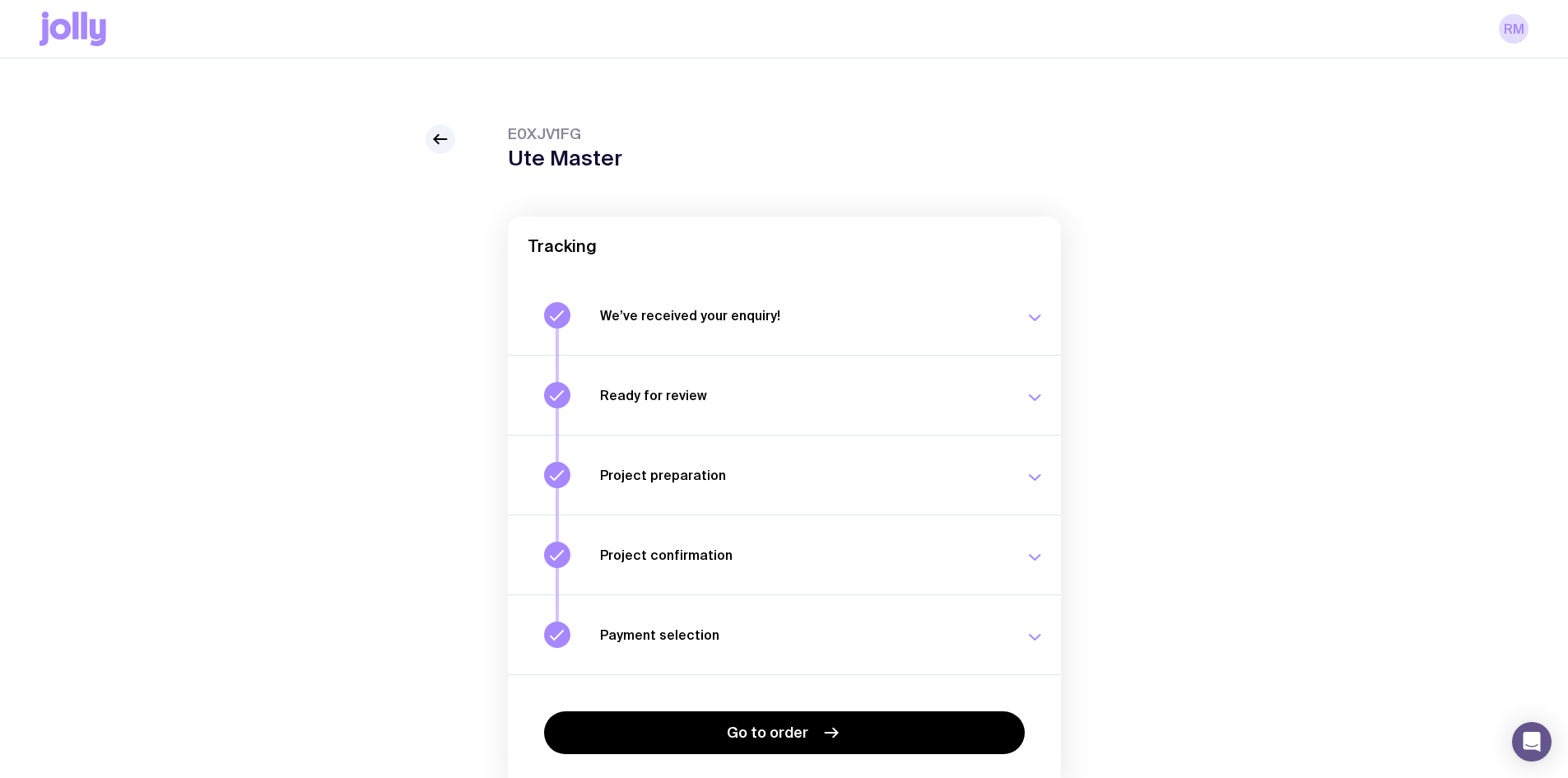
click at [577, 157] on h1 "Ute Master" at bounding box center [564, 158] width 114 height 24
click at [1527, 28] on link "RM" at bounding box center [1514, 29] width 30 height 30
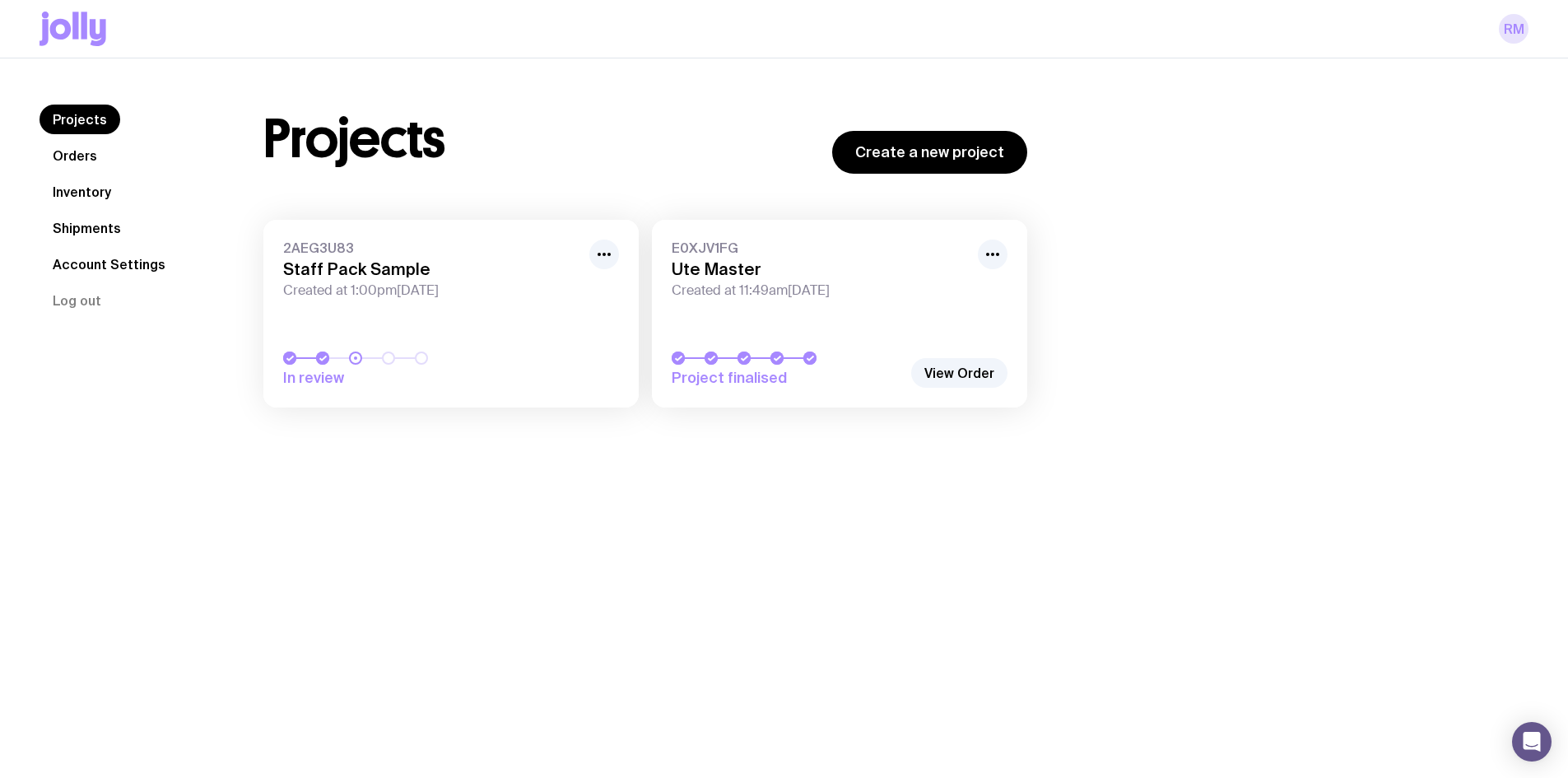
click at [1503, 35] on link "RM" at bounding box center [1514, 29] width 30 height 30
click at [95, 263] on link "Account Settings" at bounding box center [109, 264] width 140 height 30
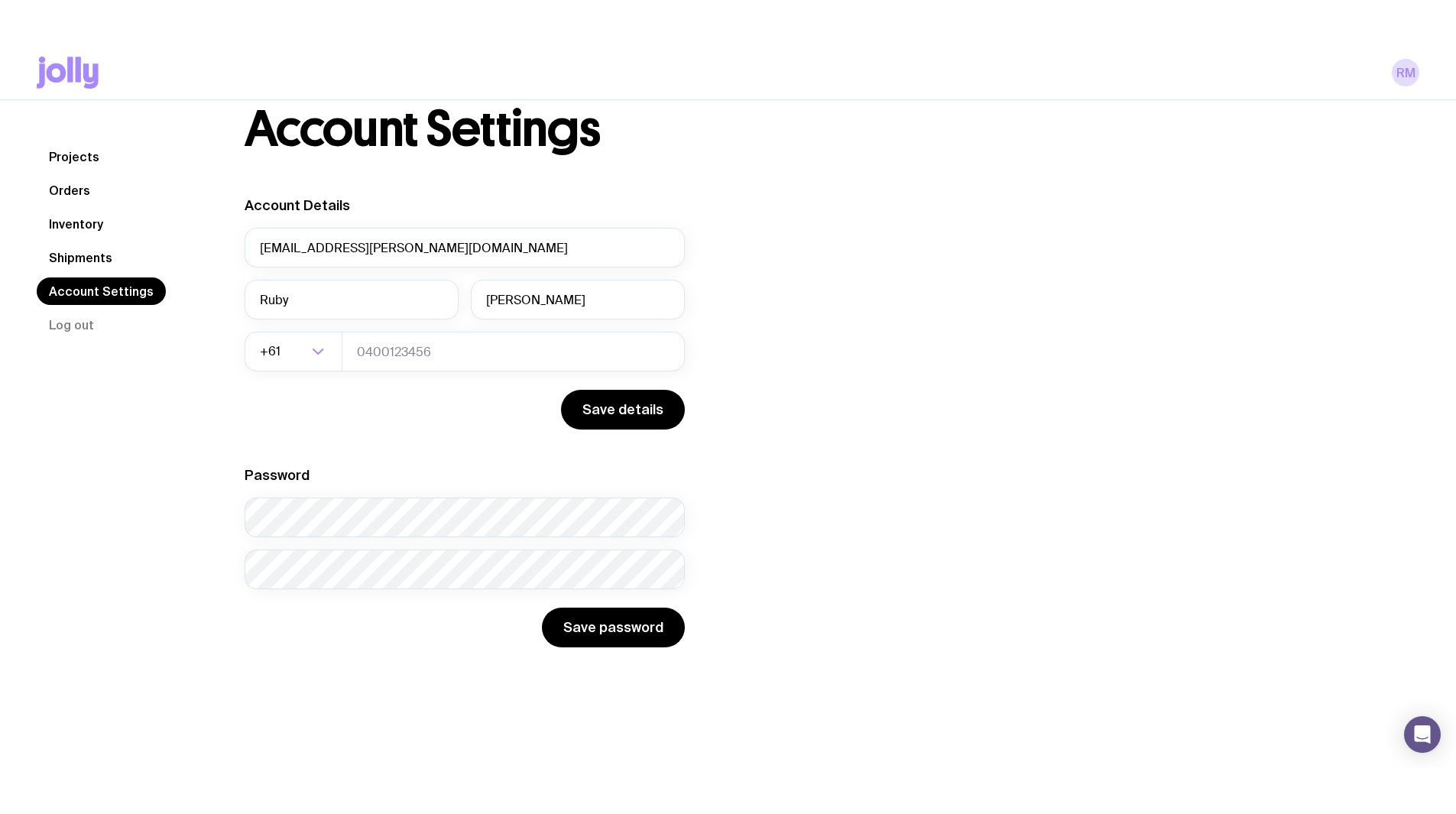
scroll to position [54, 0]
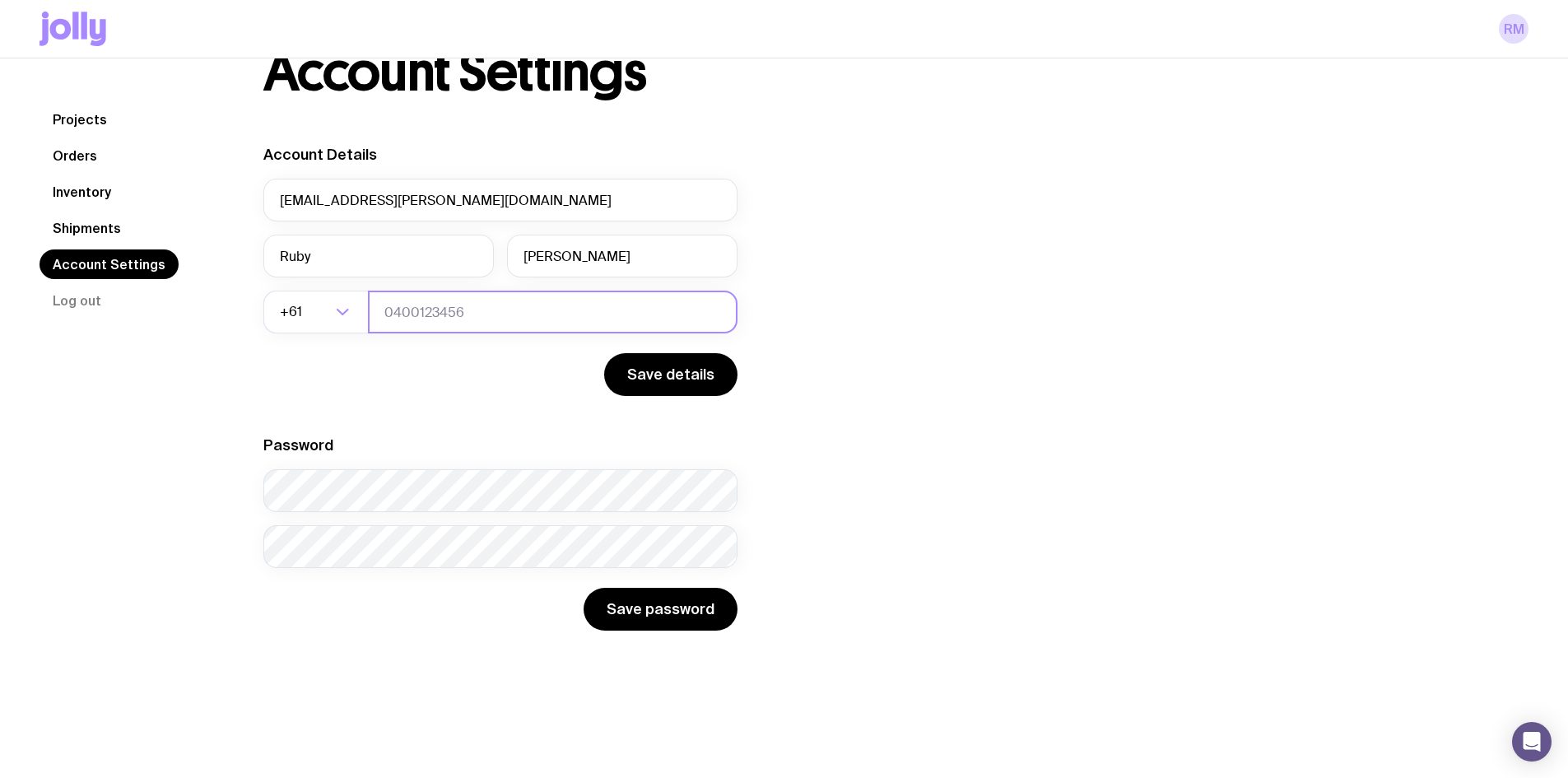
click at [480, 317] on input "tel" at bounding box center [553, 311] width 370 height 43
